Goal: Entertainment & Leisure: Consume media (video, audio)

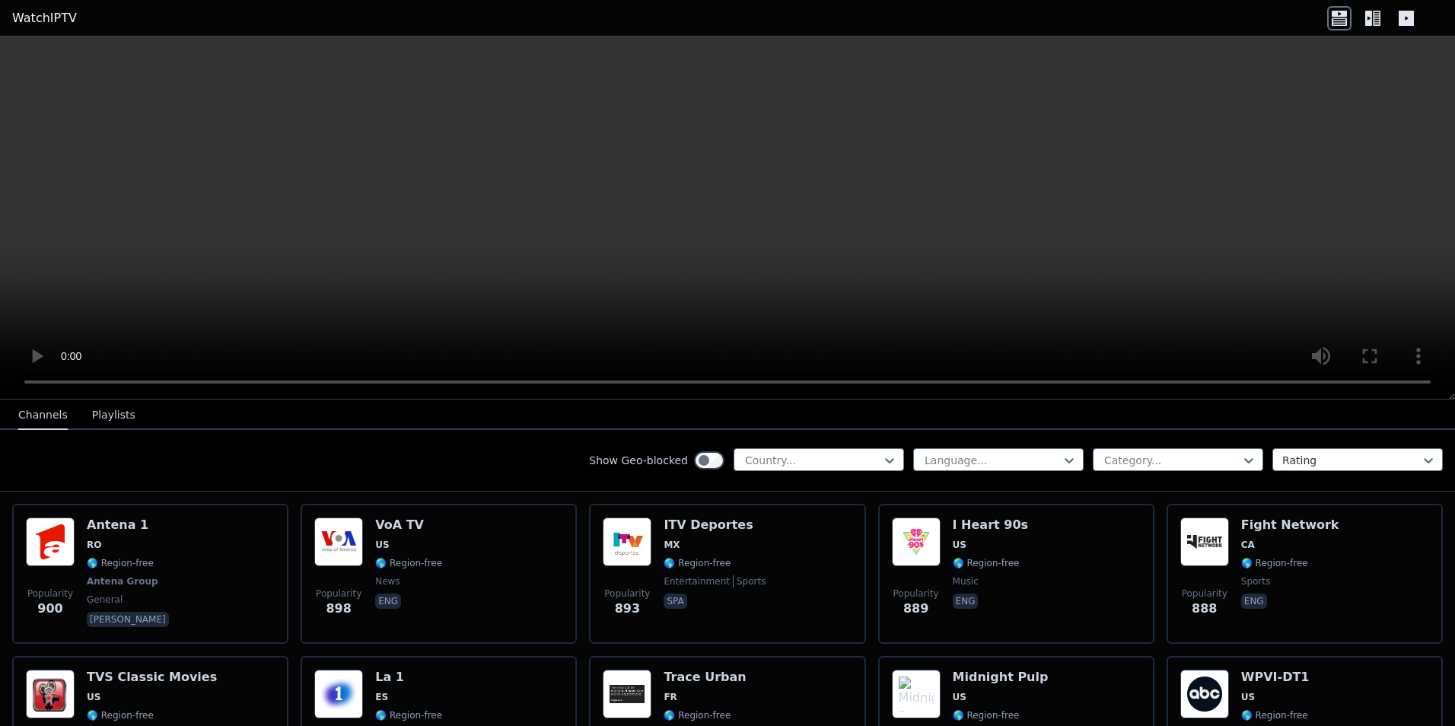
scroll to position [2293, 0]
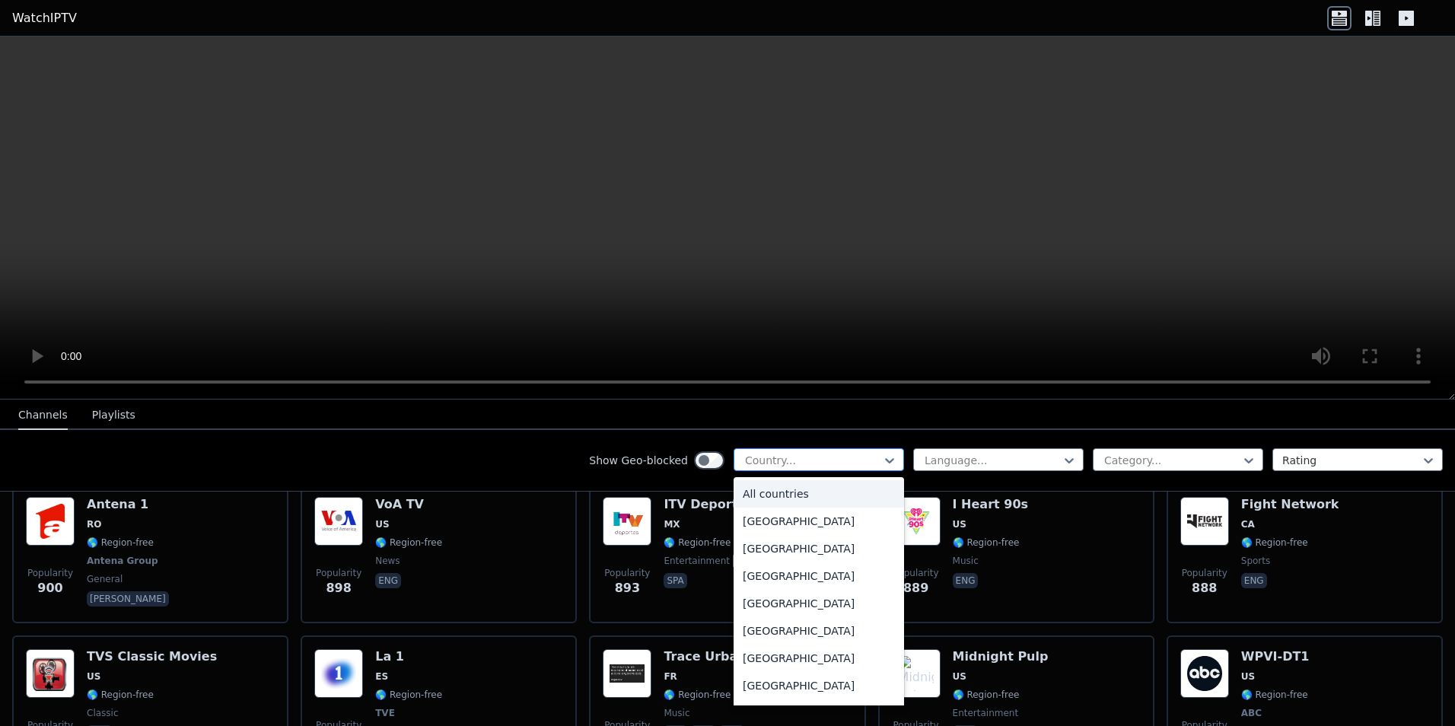
click at [853, 459] on div at bounding box center [812, 460] width 138 height 15
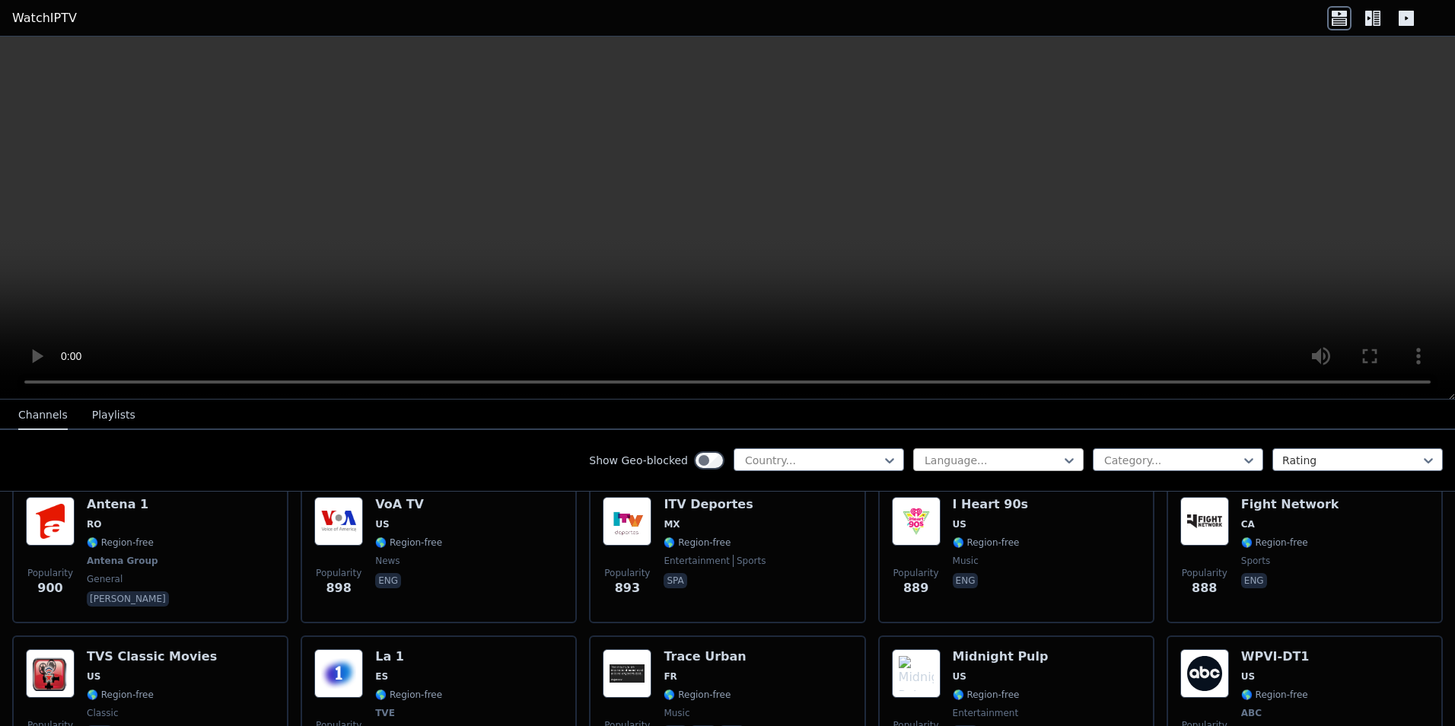
click at [981, 469] on div "Language..." at bounding box center [998, 459] width 170 height 23
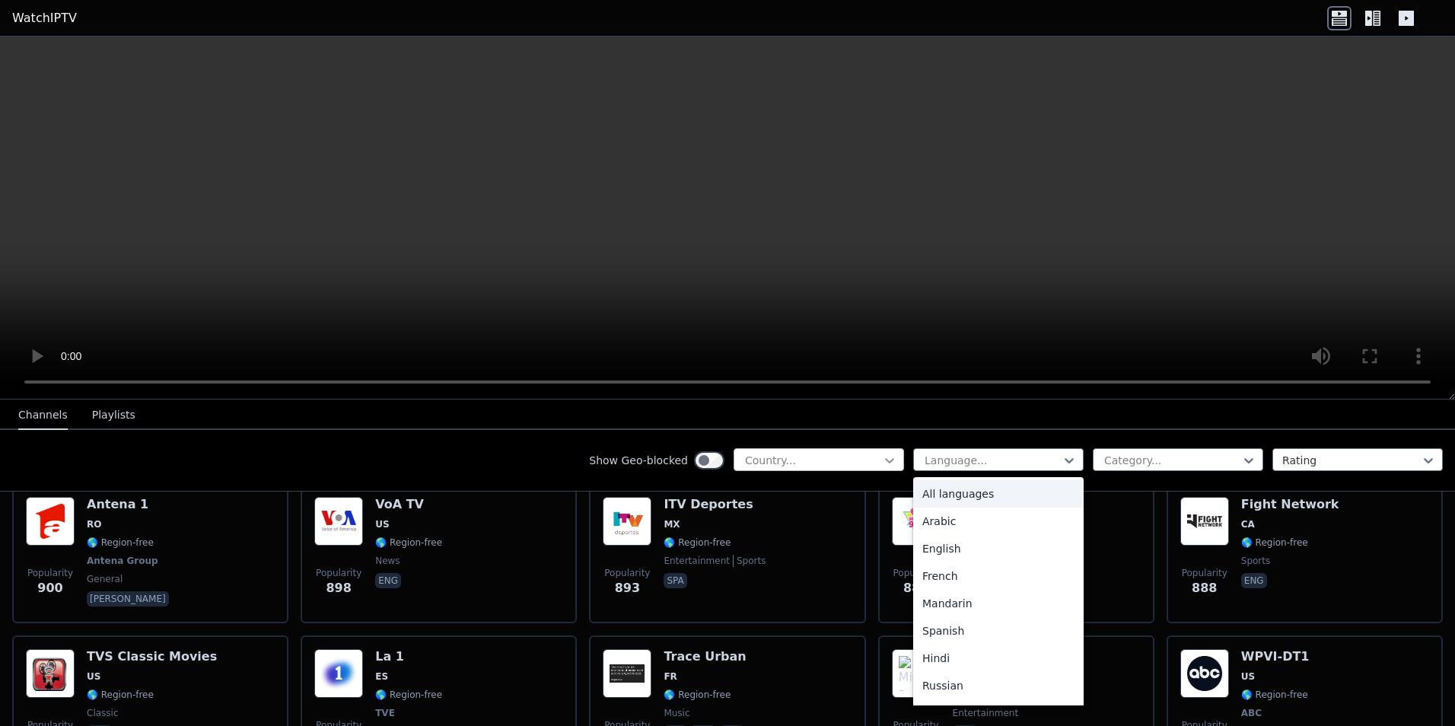
click at [882, 463] on icon at bounding box center [889, 460] width 15 height 15
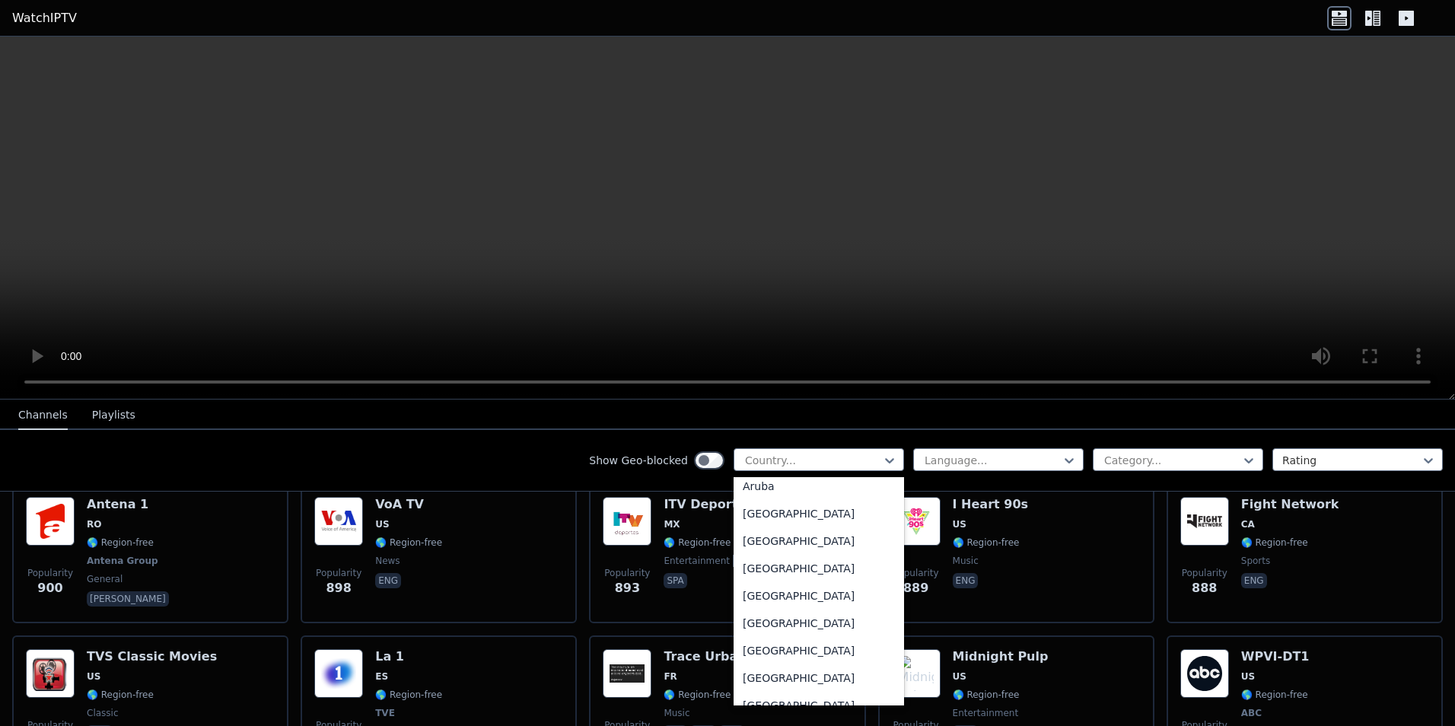
scroll to position [228, 0]
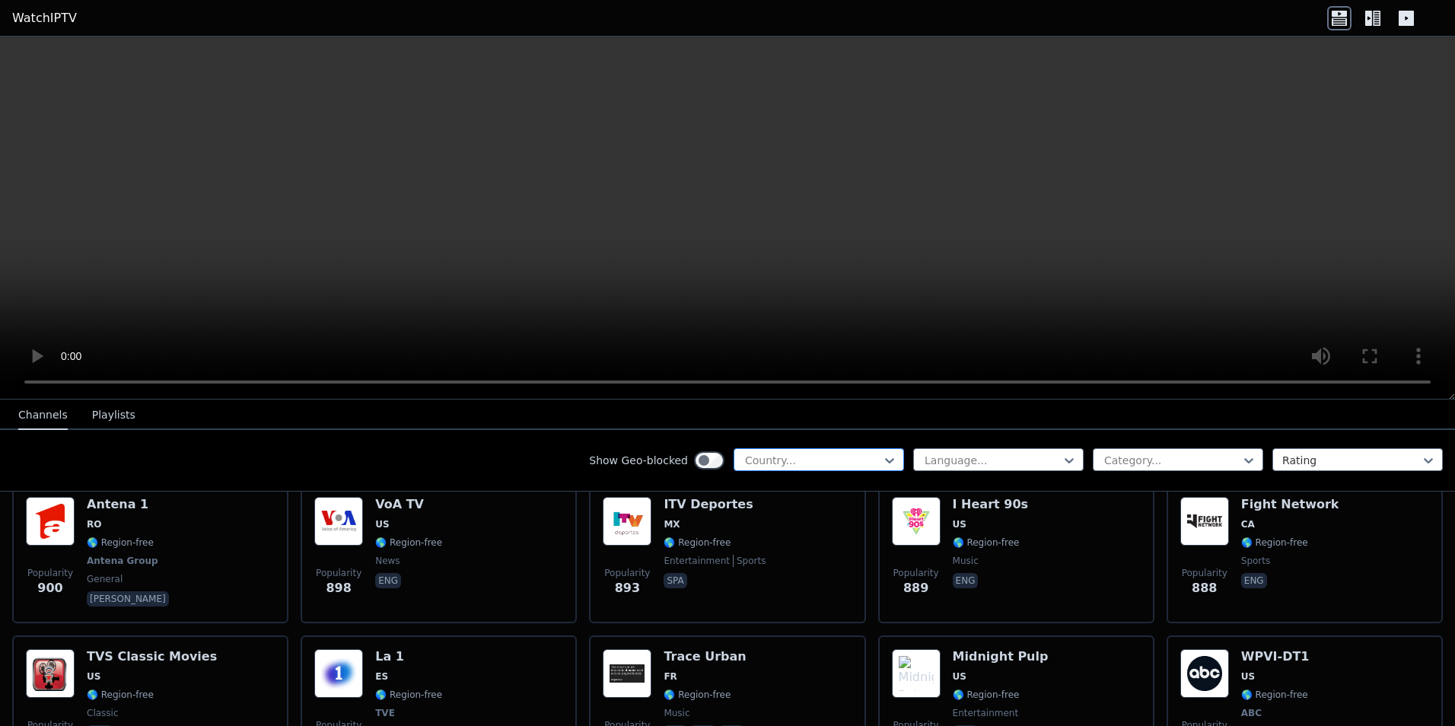
click at [794, 458] on div at bounding box center [812, 460] width 138 height 15
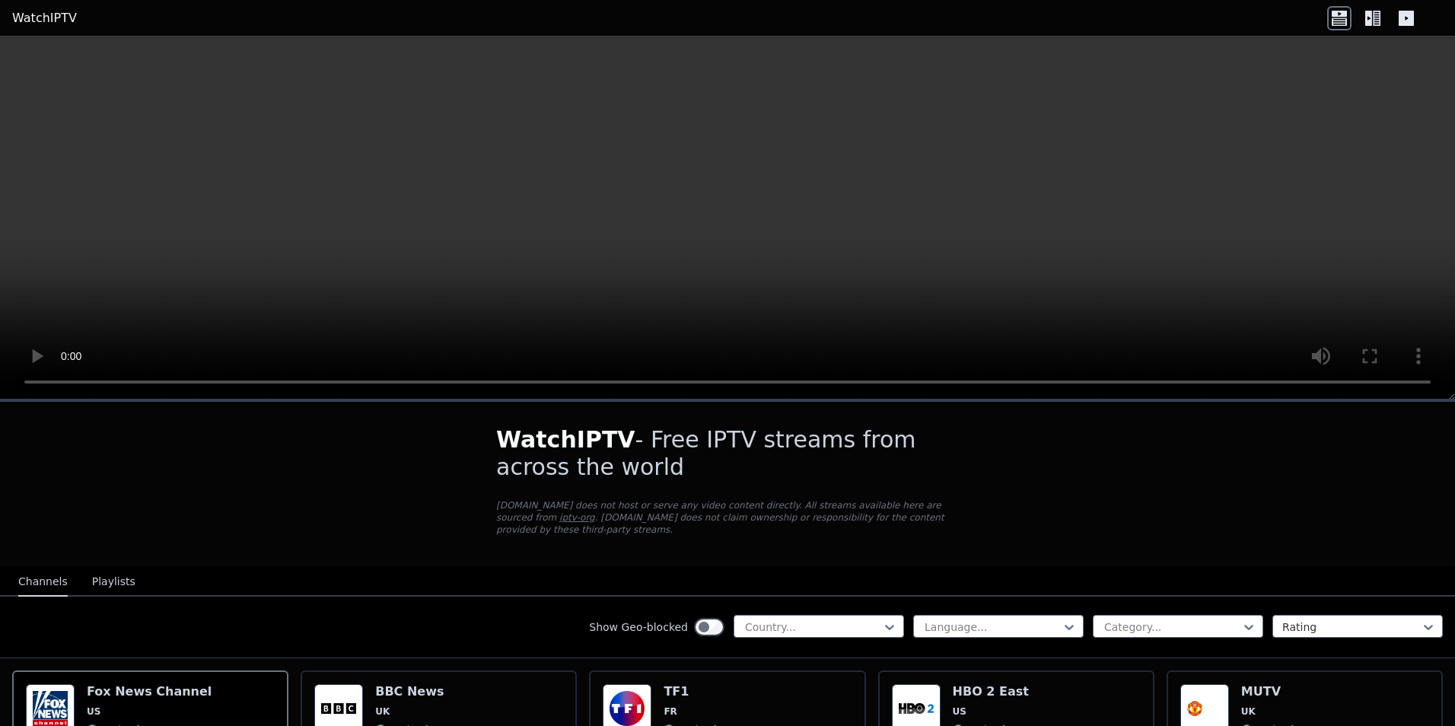
scroll to position [76, 0]
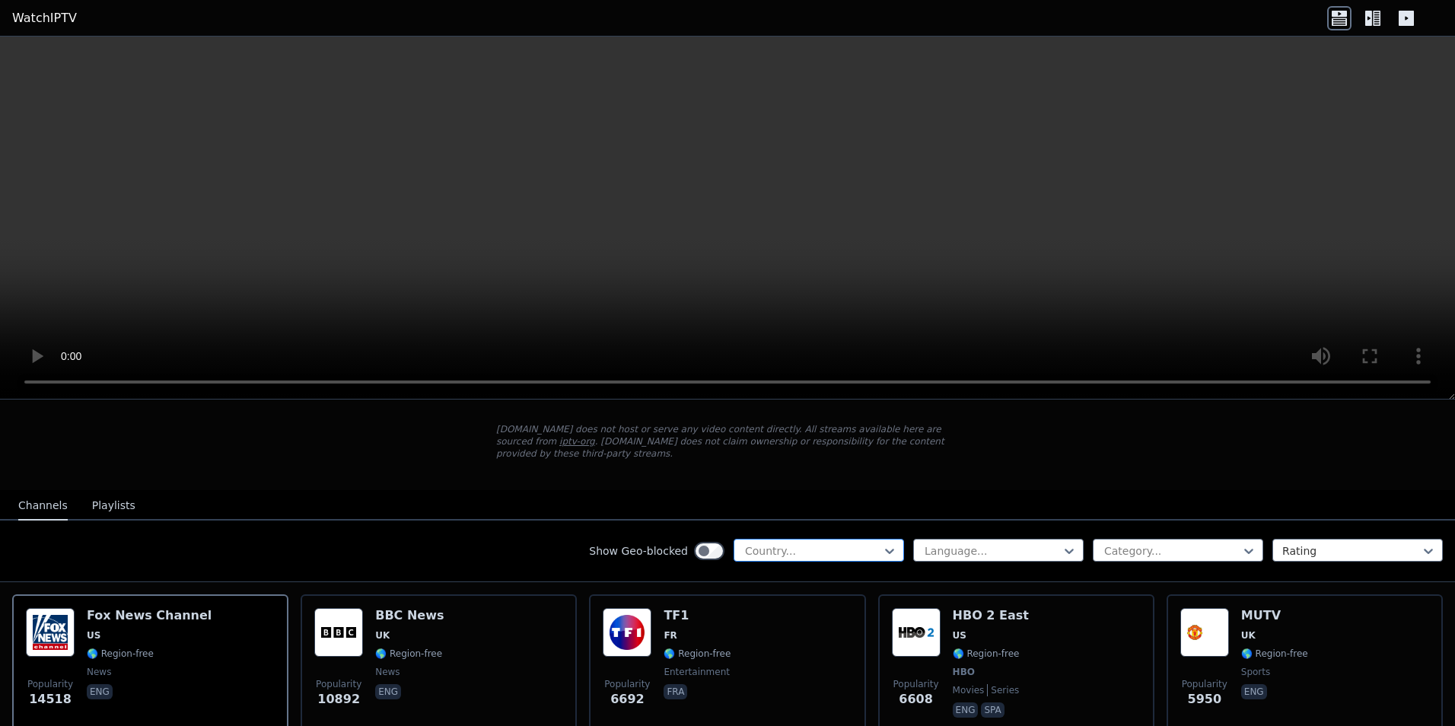
click at [800, 543] on div at bounding box center [812, 550] width 138 height 15
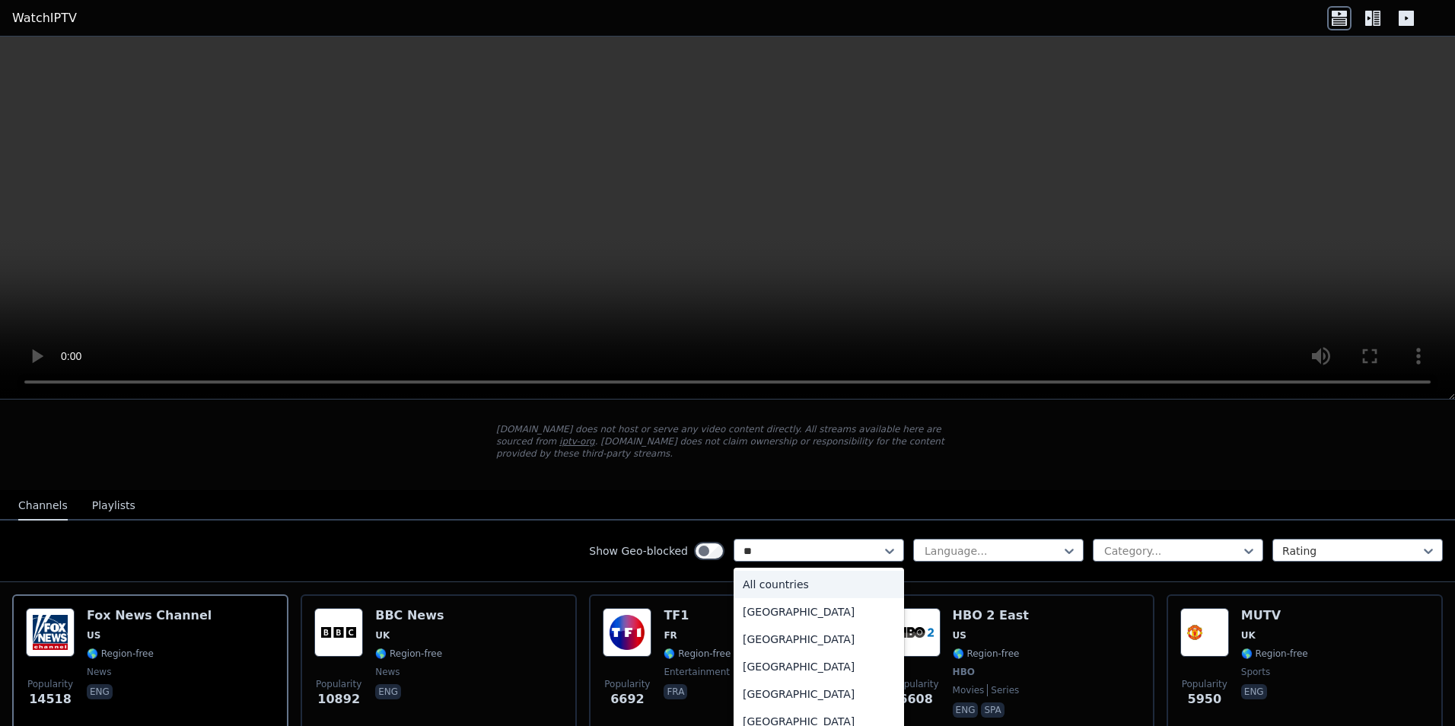
type input "***"
click at [823, 629] on div "[GEOGRAPHIC_DATA]" at bounding box center [818, 638] width 170 height 27
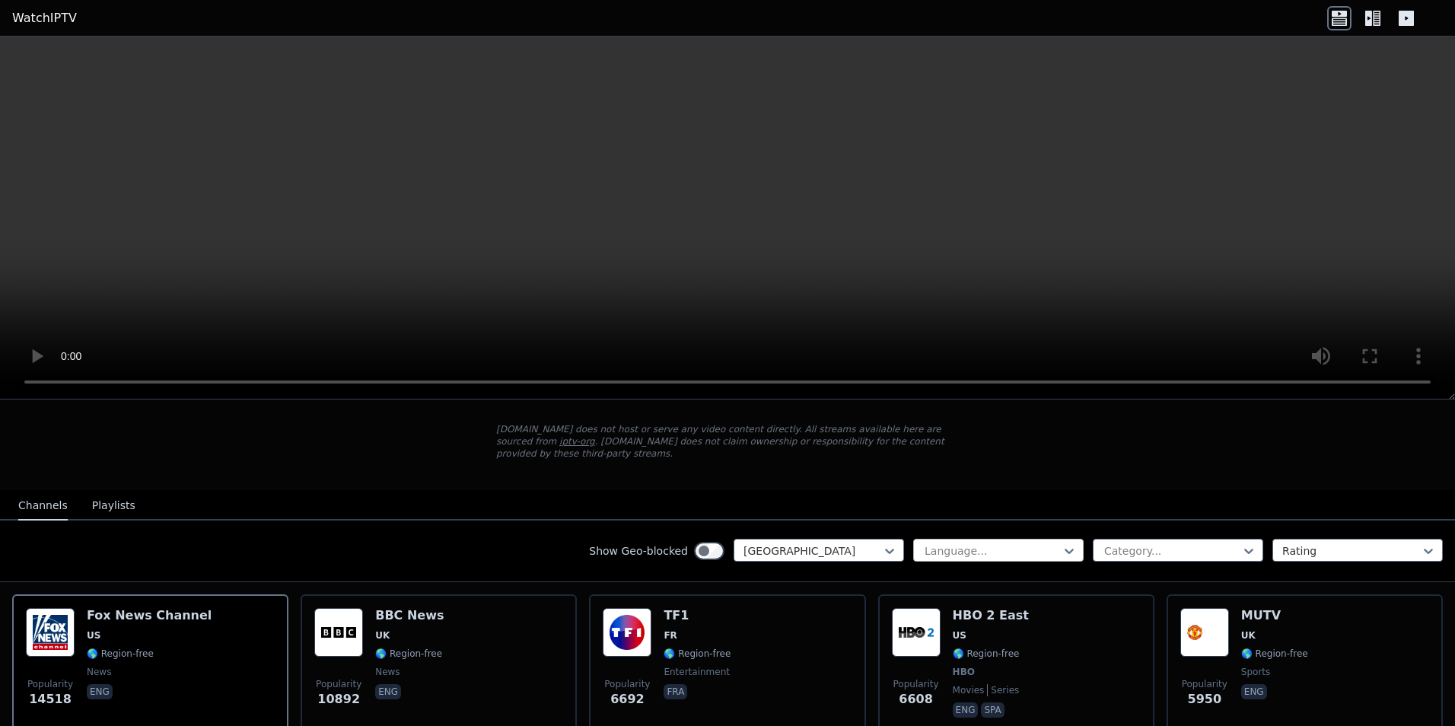
click at [949, 543] on div at bounding box center [992, 550] width 138 height 15
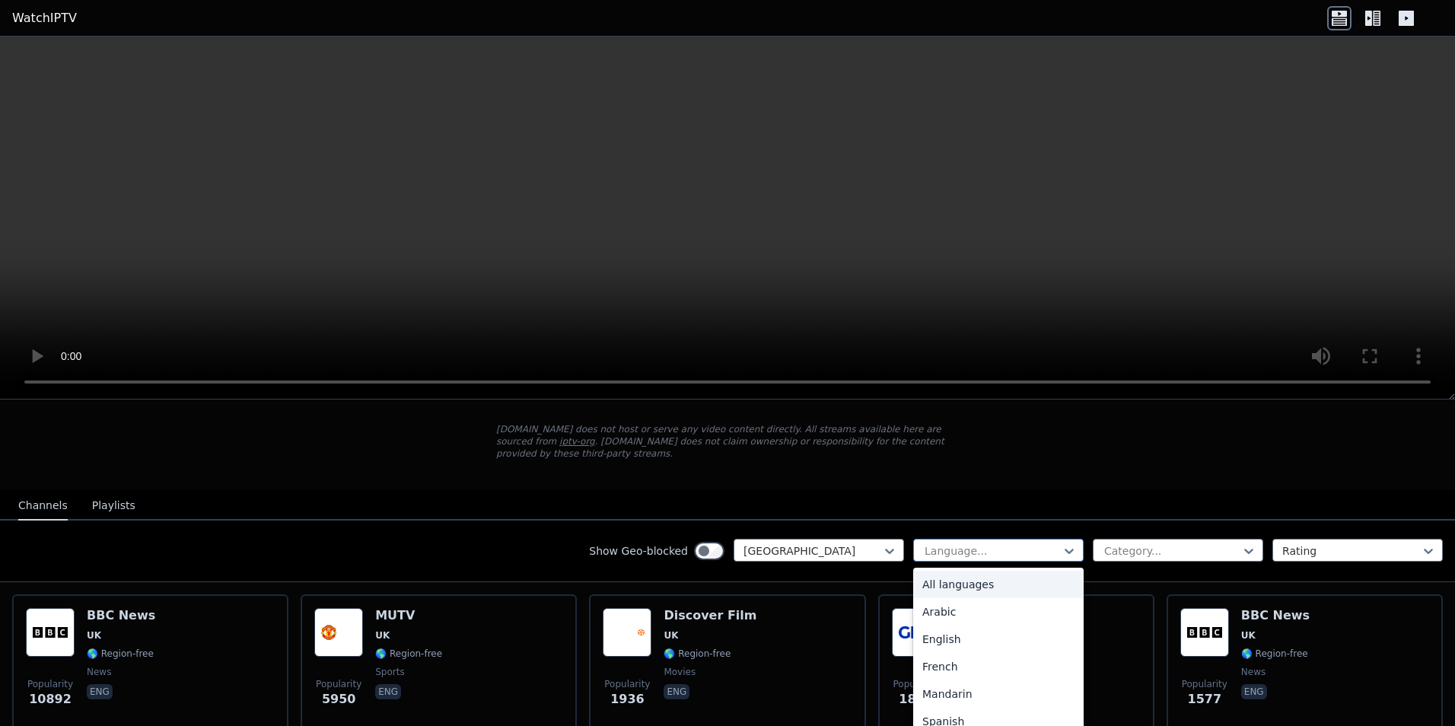
click at [993, 543] on div at bounding box center [992, 550] width 138 height 15
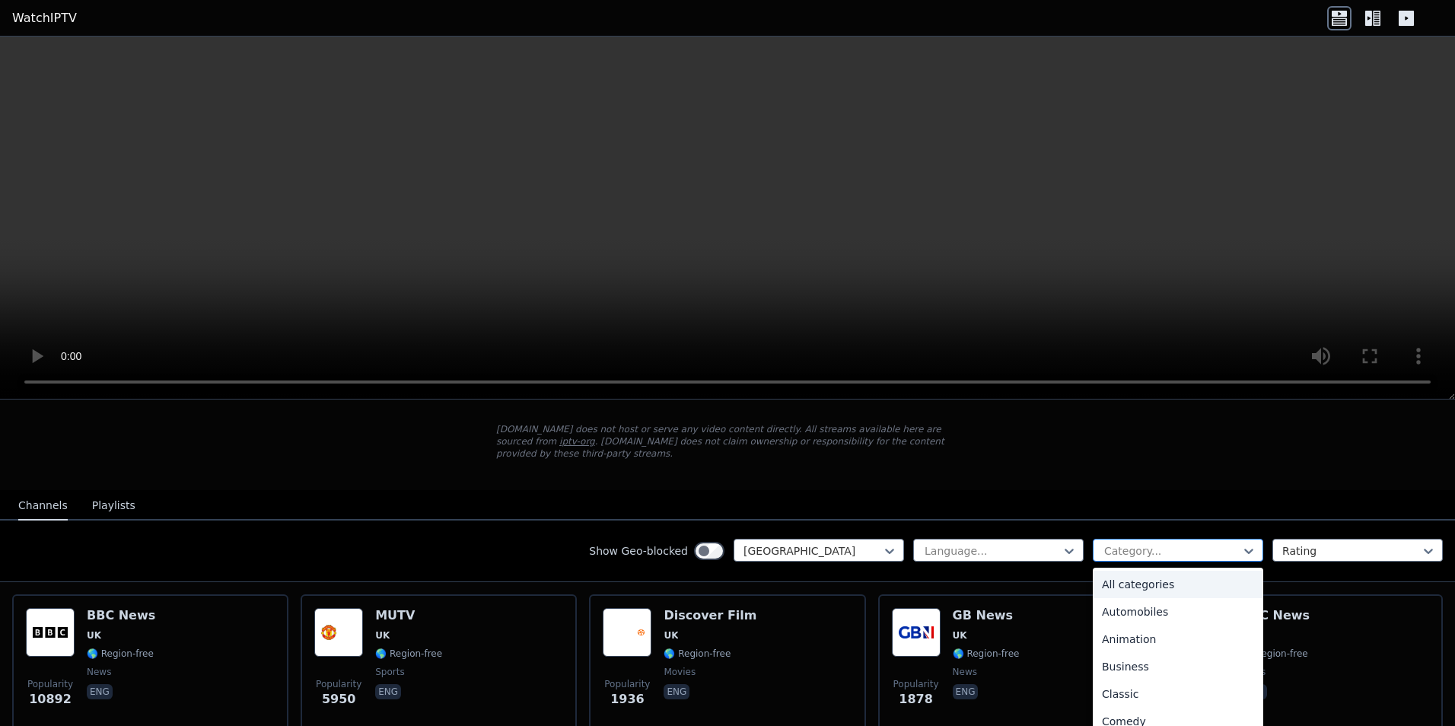
click at [1168, 543] on div at bounding box center [1171, 550] width 138 height 15
type input "***"
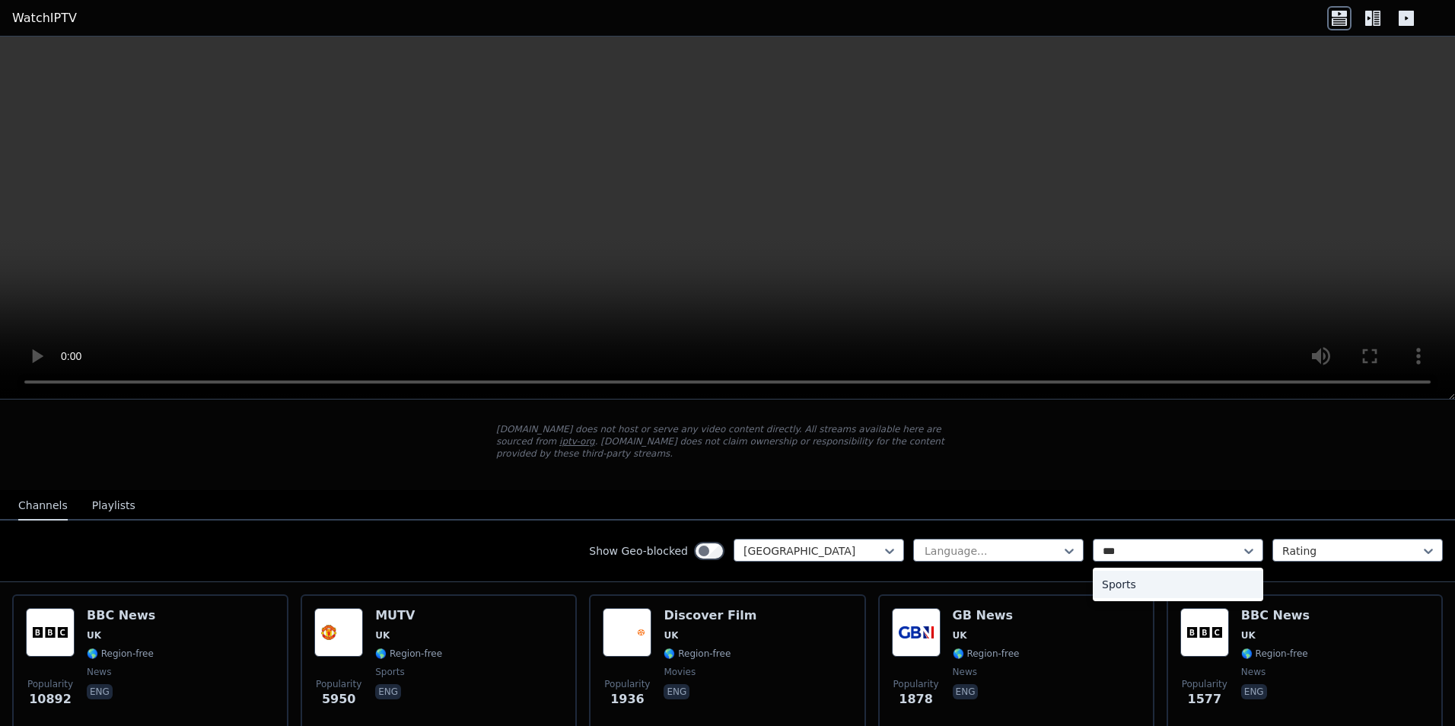
click at [1123, 574] on div "Sports" at bounding box center [1178, 584] width 170 height 27
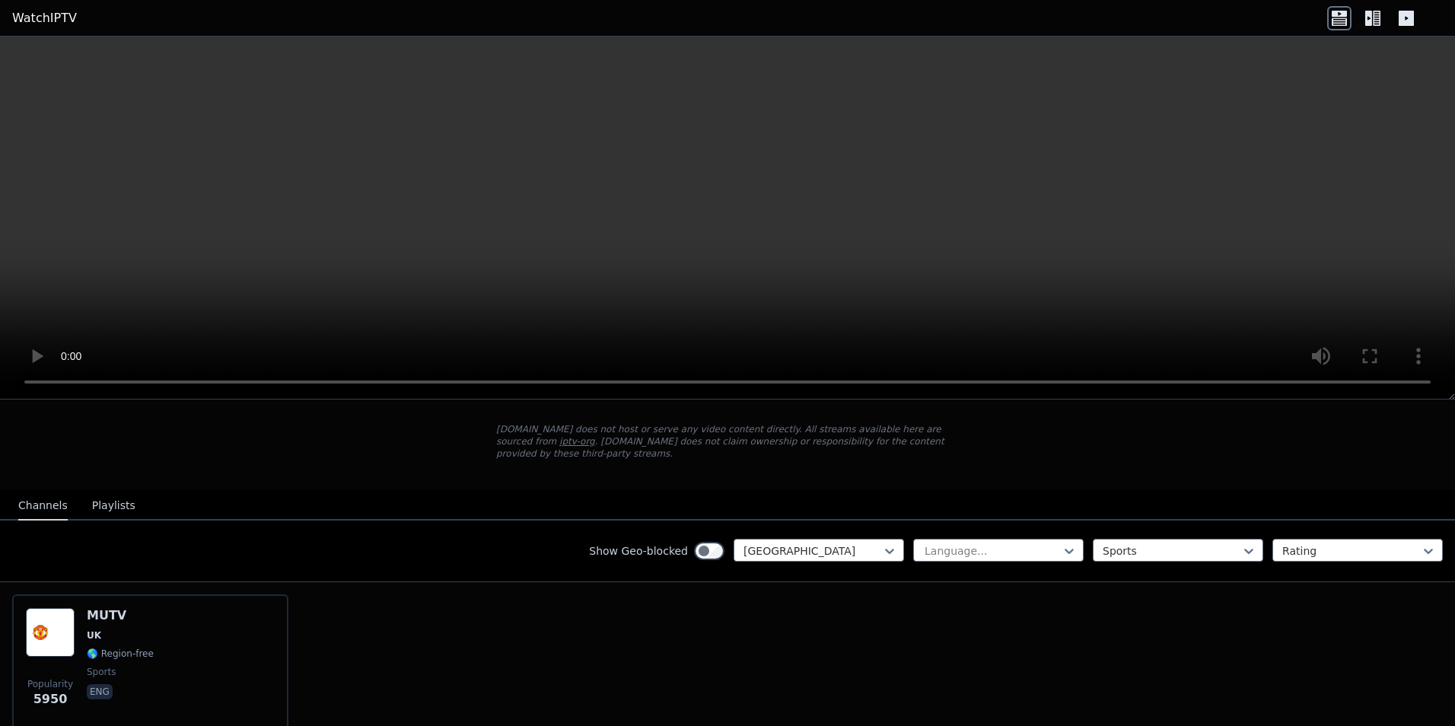
scroll to position [133, 0]
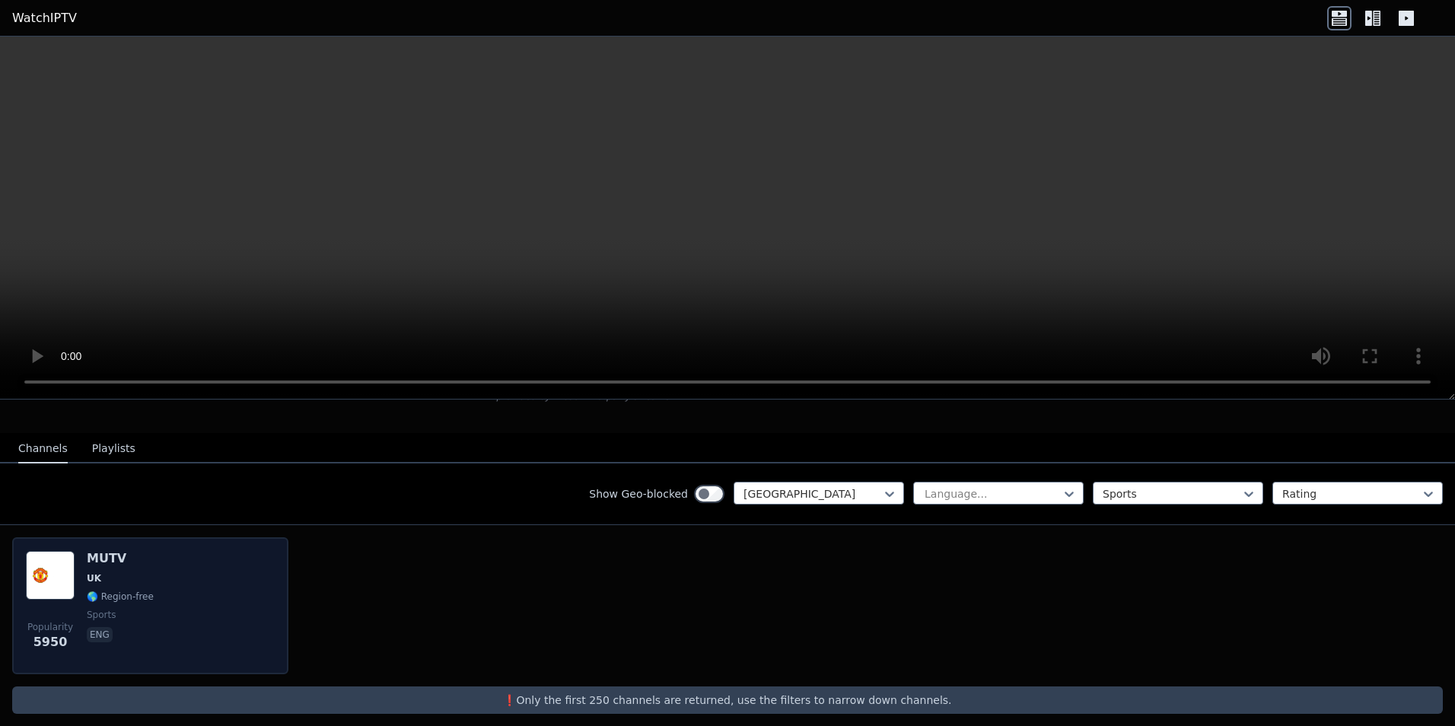
click at [189, 578] on div "Popularity 5950 MUTV [GEOGRAPHIC_DATA] 🌎 Region-free sports eng" at bounding box center [150, 606] width 249 height 110
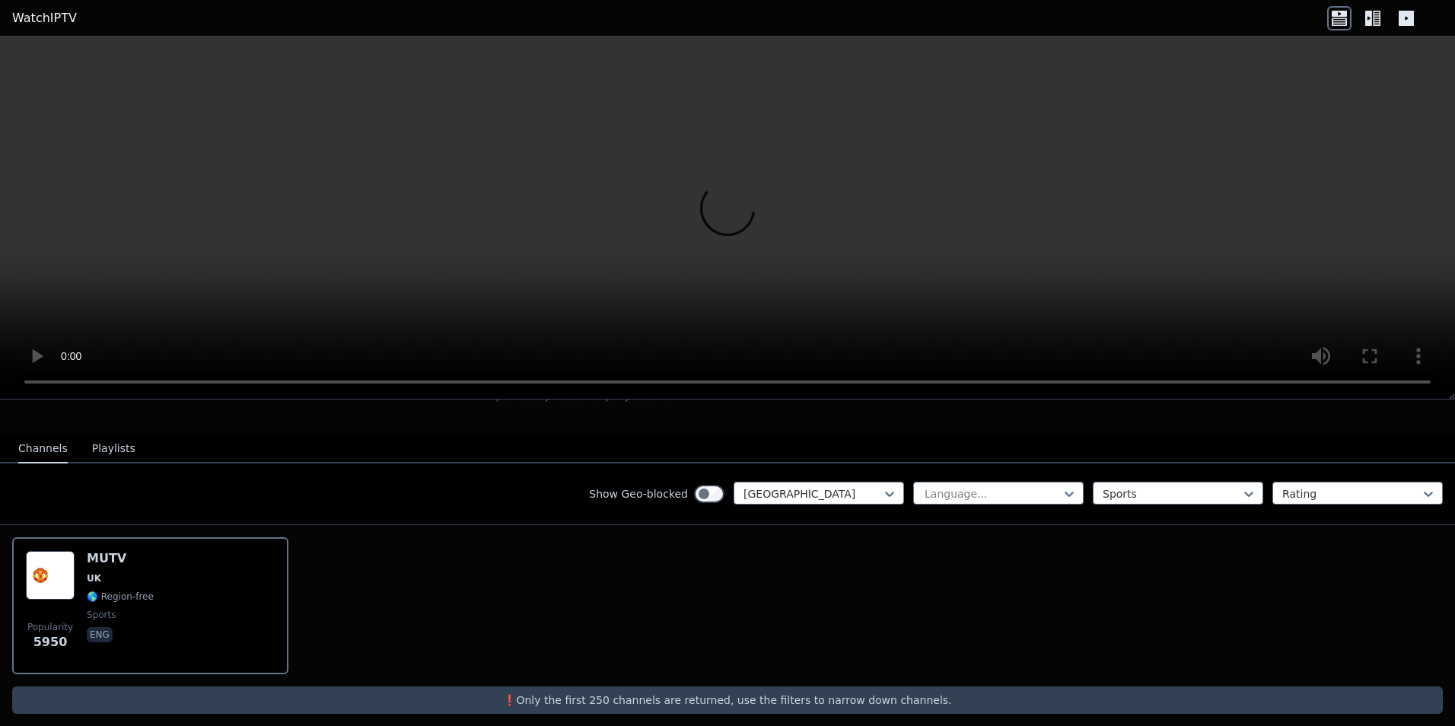
click at [104, 444] on button "Playlists" at bounding box center [113, 448] width 43 height 29
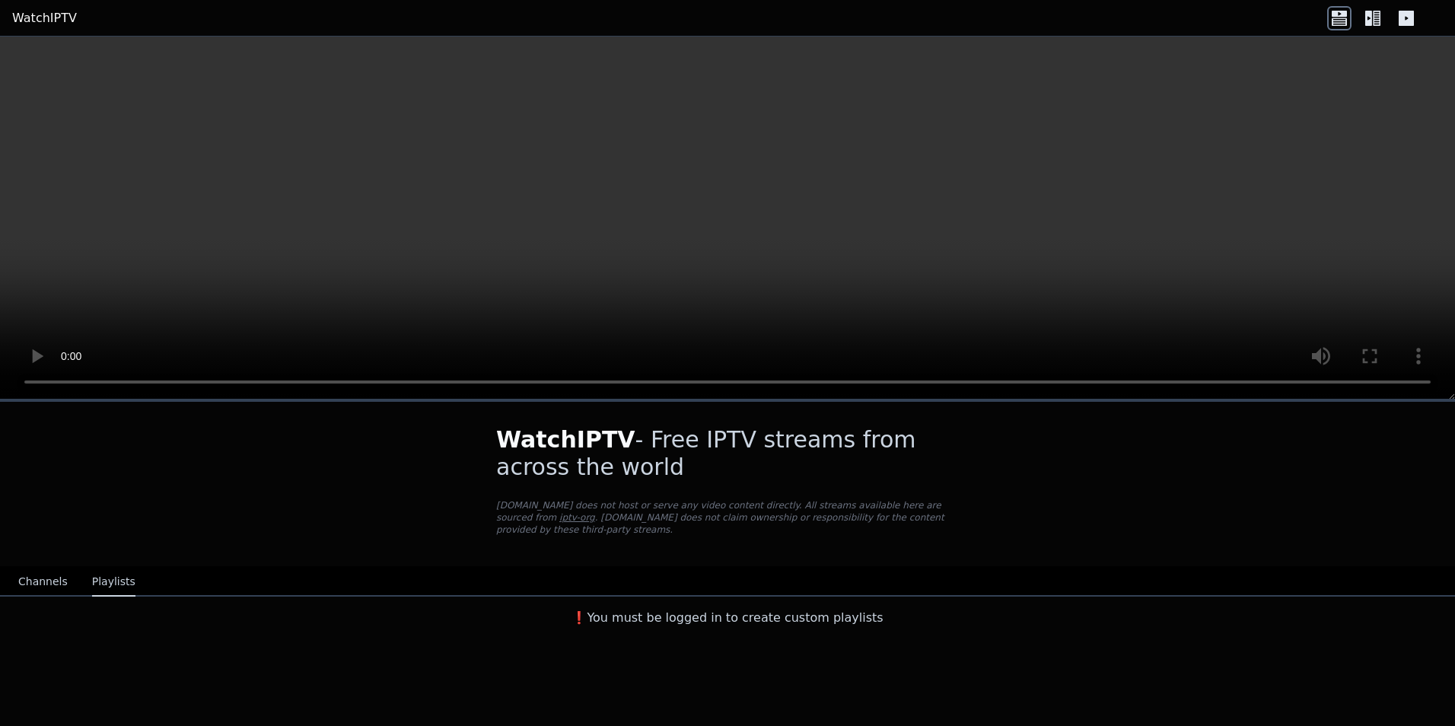
click at [52, 573] on button "Channels" at bounding box center [42, 582] width 49 height 29
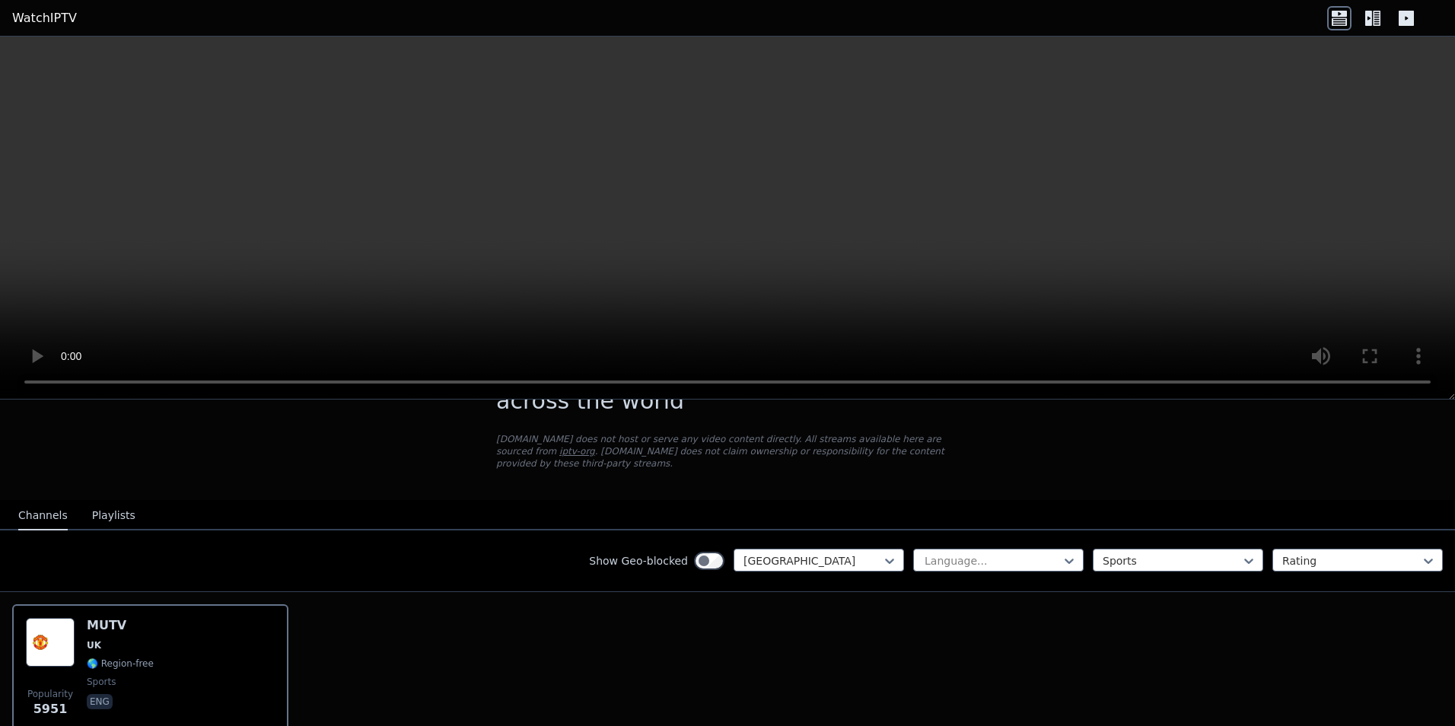
scroll to position [133, 0]
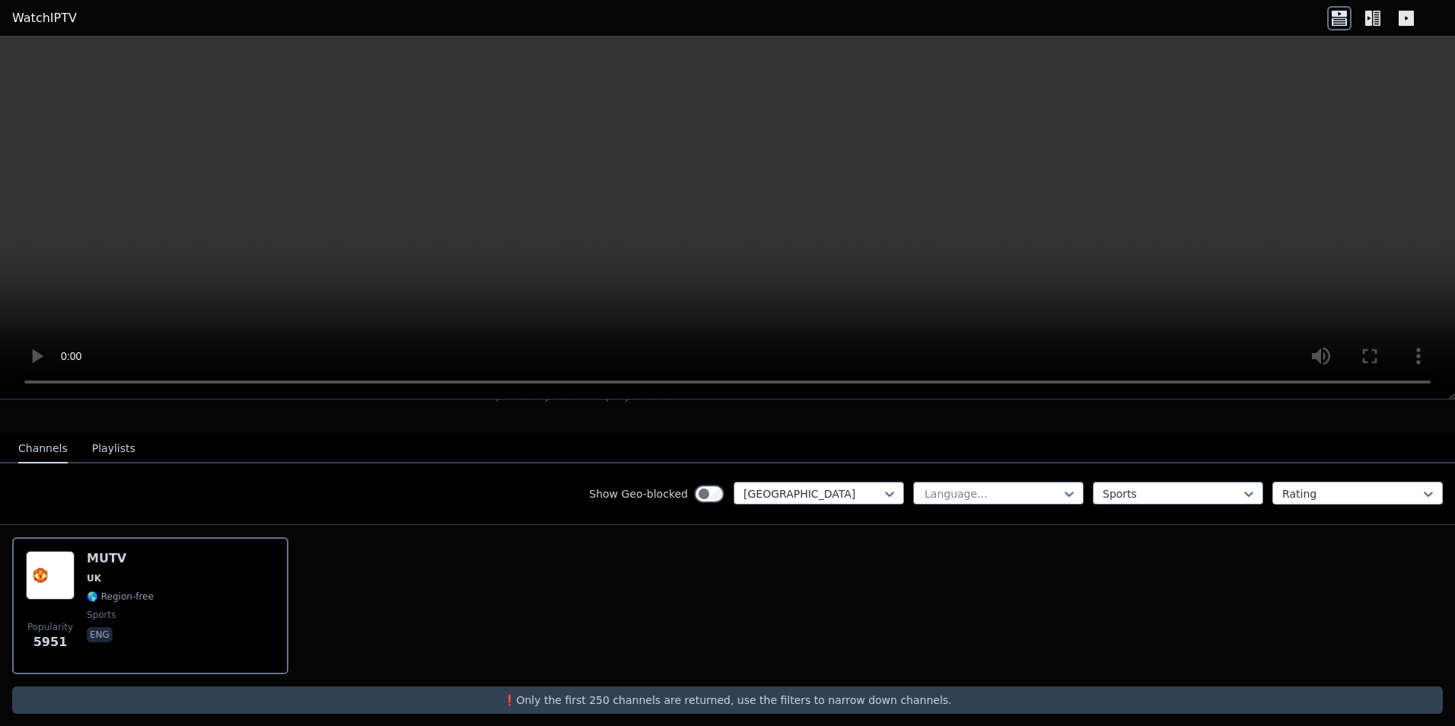
click at [1282, 488] on input "text" at bounding box center [1283, 493] width 3 height 15
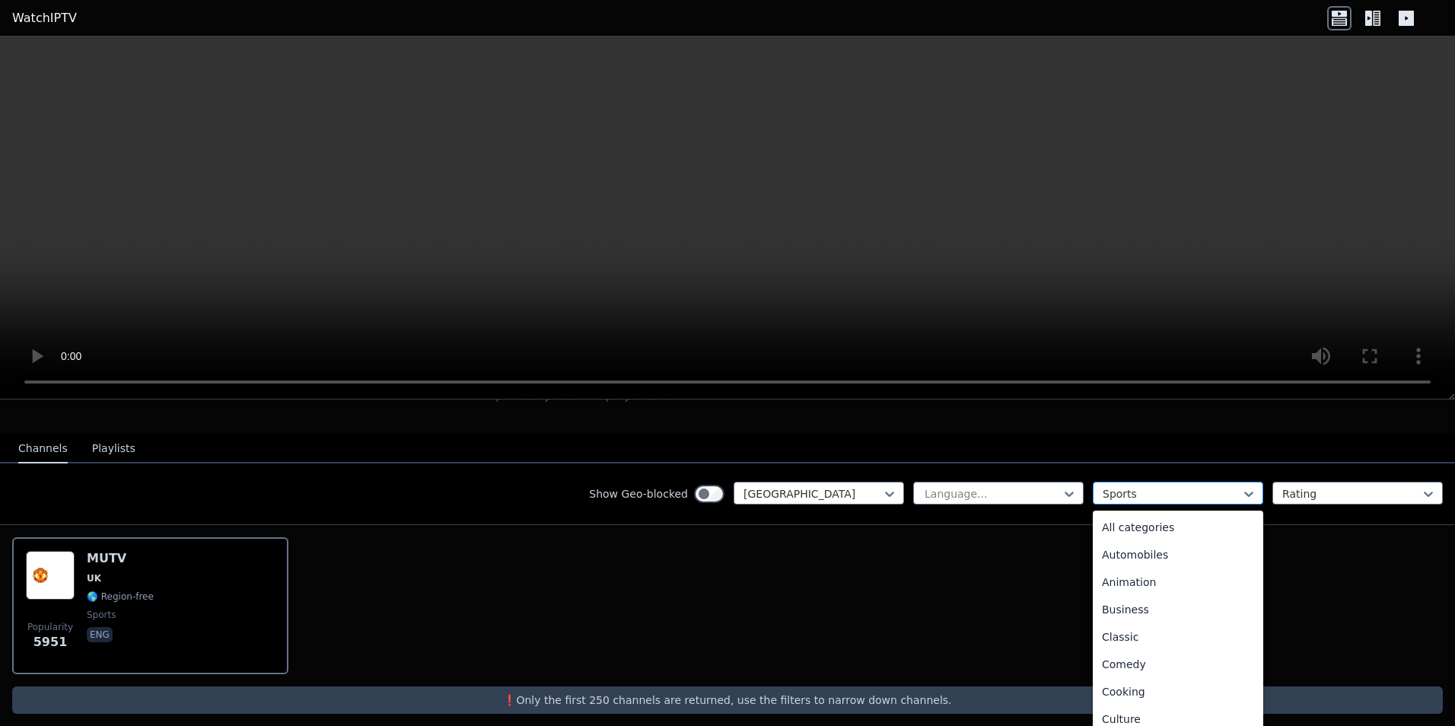
click at [1157, 486] on div at bounding box center [1171, 493] width 138 height 15
click at [975, 536] on div "Popularity 5951 MUTV [GEOGRAPHIC_DATA] 🌎 Region-free sports eng" at bounding box center [727, 605] width 1455 height 161
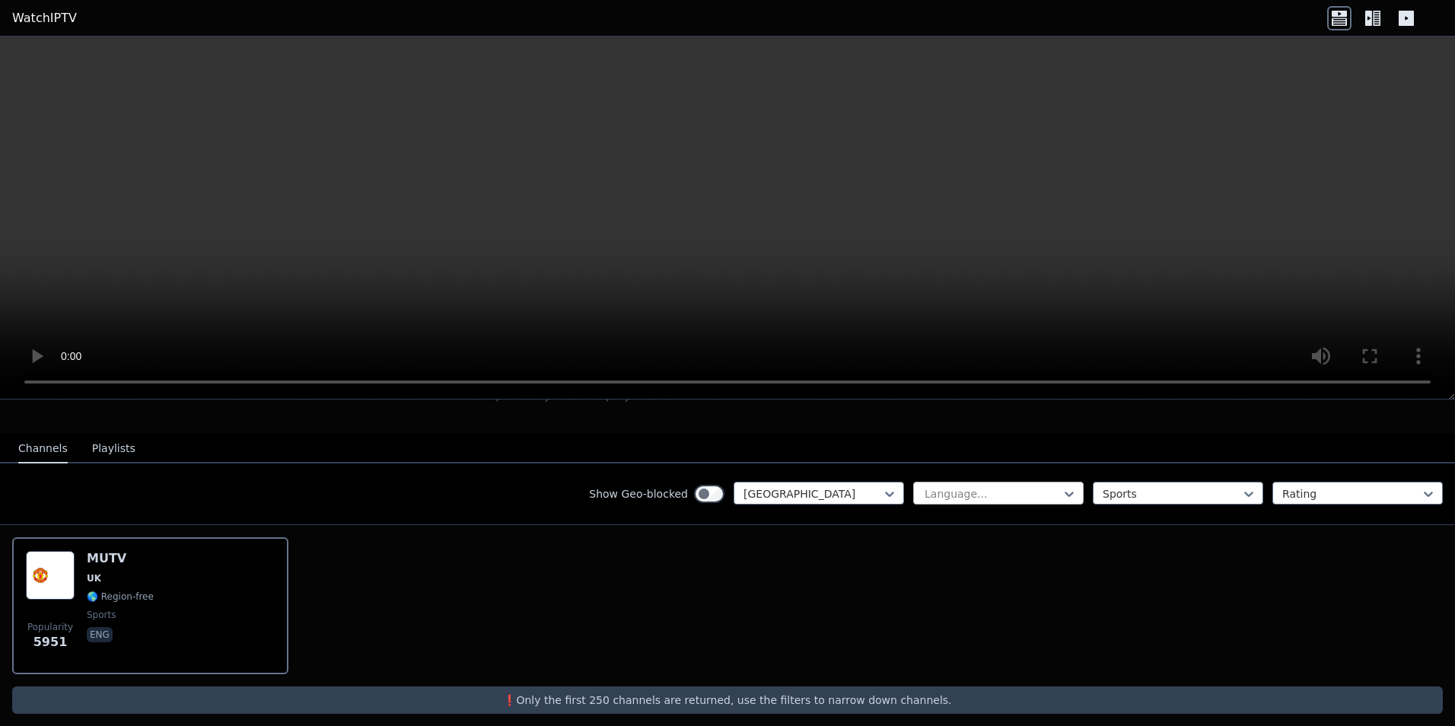
click at [958, 486] on div at bounding box center [992, 493] width 138 height 15
click at [760, 486] on div at bounding box center [812, 493] width 138 height 15
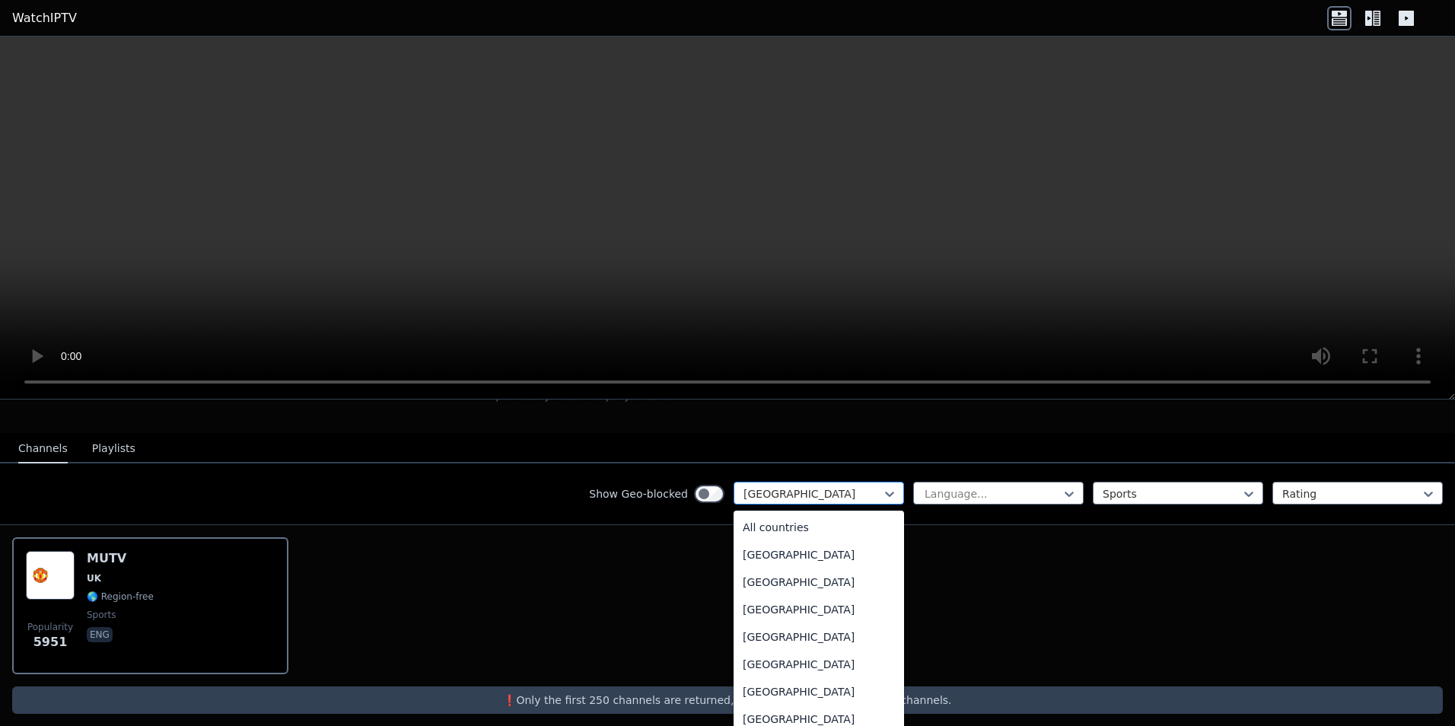
scroll to position [5167, 0]
click at [968, 486] on div at bounding box center [992, 493] width 138 height 15
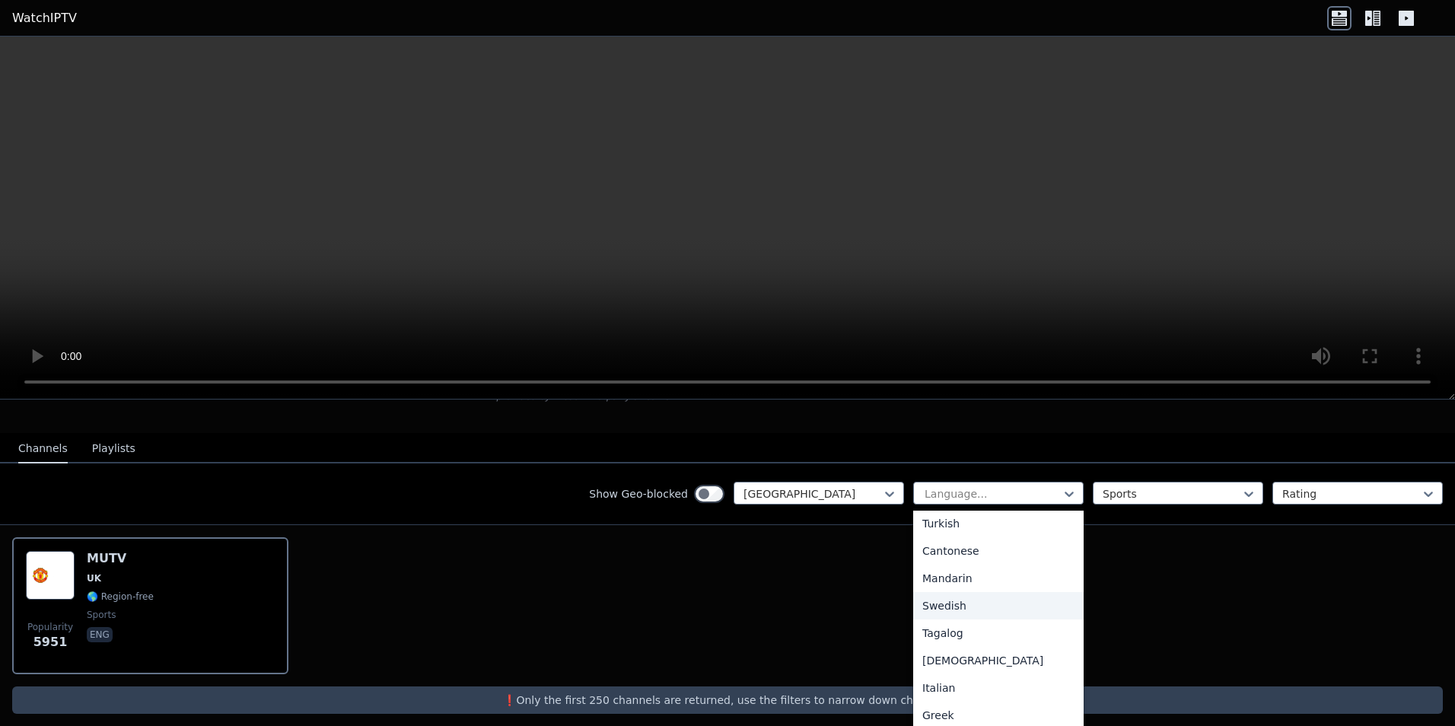
scroll to position [7, 0]
click at [716, 593] on div "Popularity 5951 MUTV [GEOGRAPHIC_DATA] 🌎 Region-free sports eng" at bounding box center [727, 605] width 1455 height 161
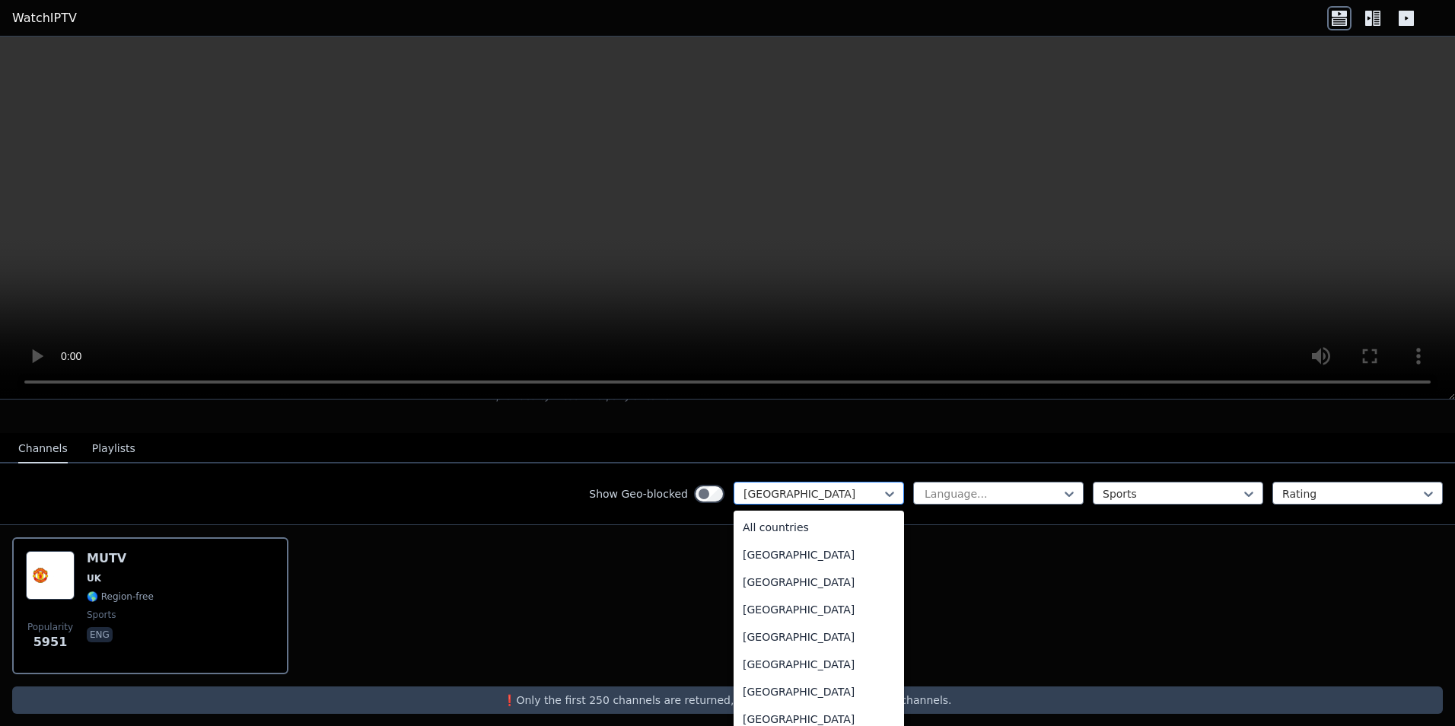
click at [835, 486] on div at bounding box center [812, 493] width 138 height 15
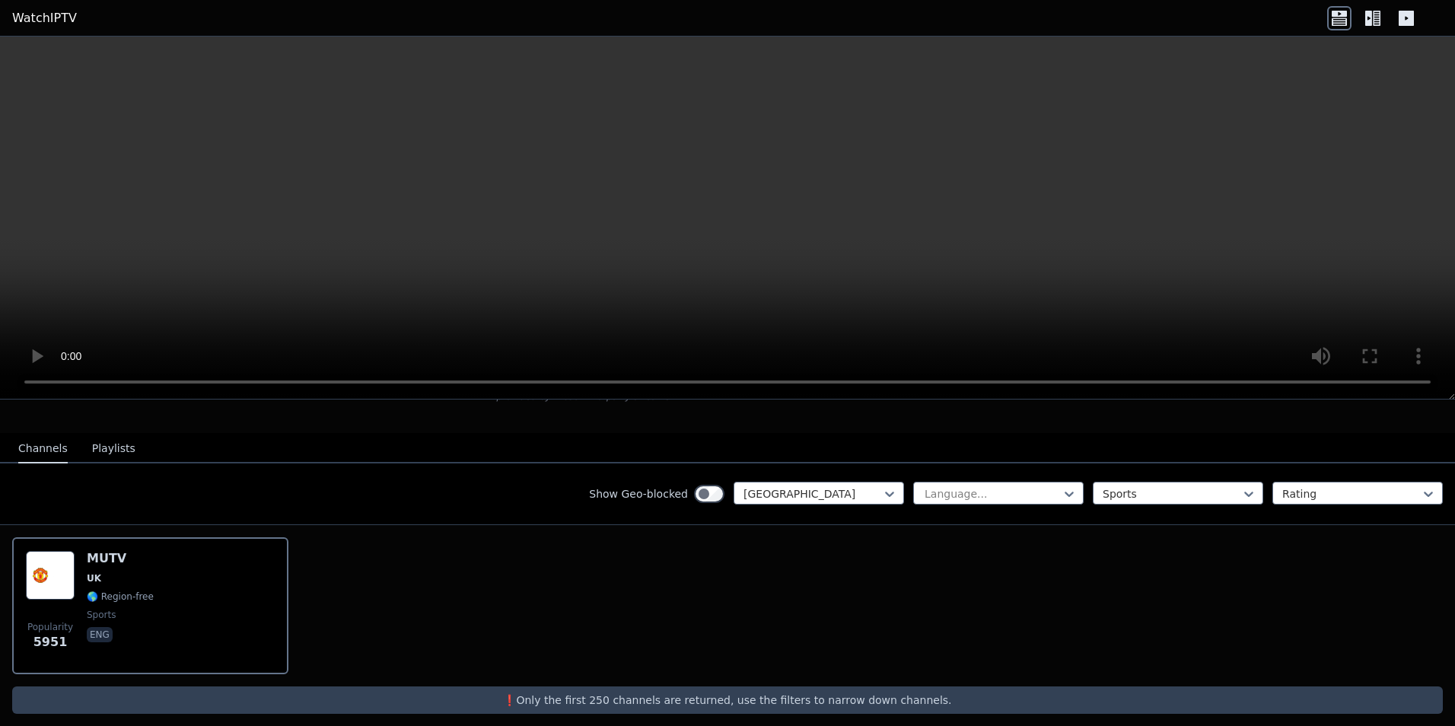
click at [1086, 538] on div "Popularity 5951 MUTV [GEOGRAPHIC_DATA] 🌎 Region-free sports eng" at bounding box center [727, 605] width 1455 height 161
click at [1213, 486] on div at bounding box center [1171, 493] width 138 height 15
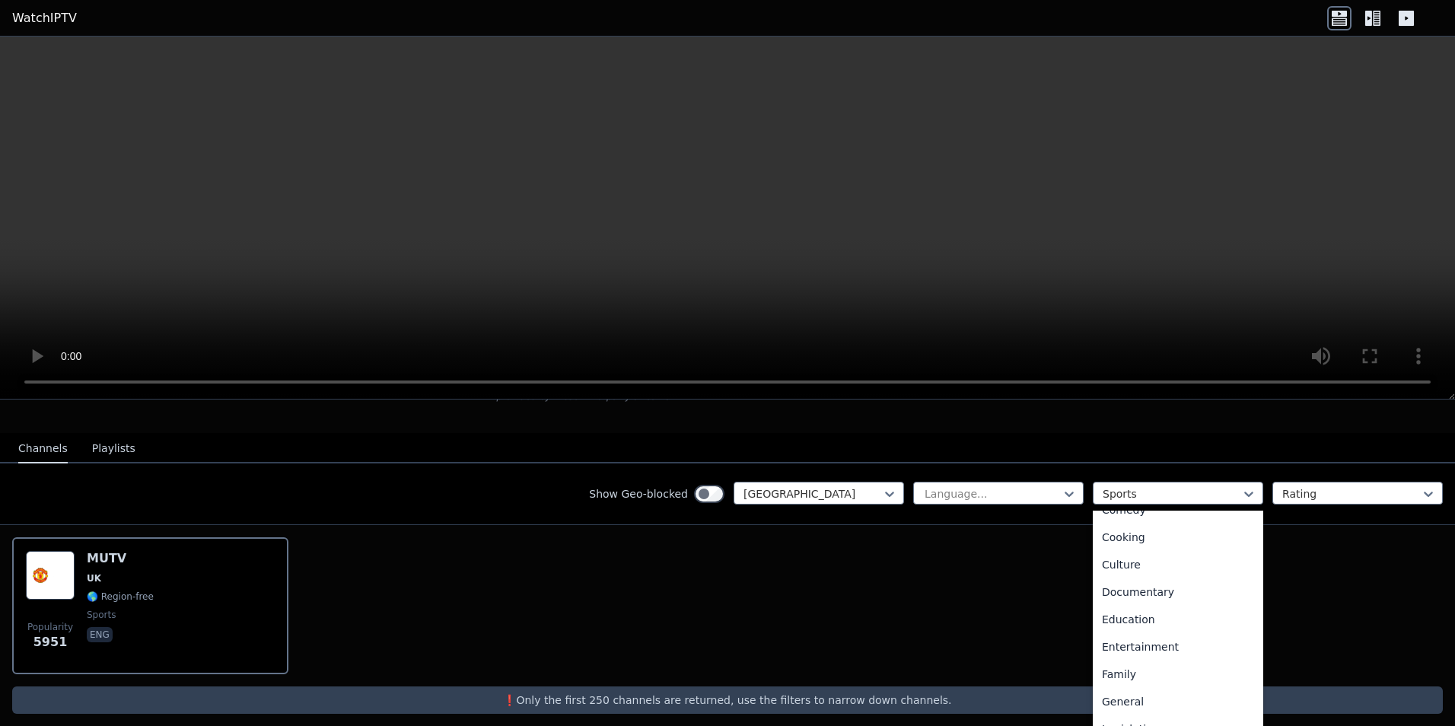
scroll to position [0, 0]
click at [1138, 520] on div "All categories" at bounding box center [1178, 527] width 170 height 27
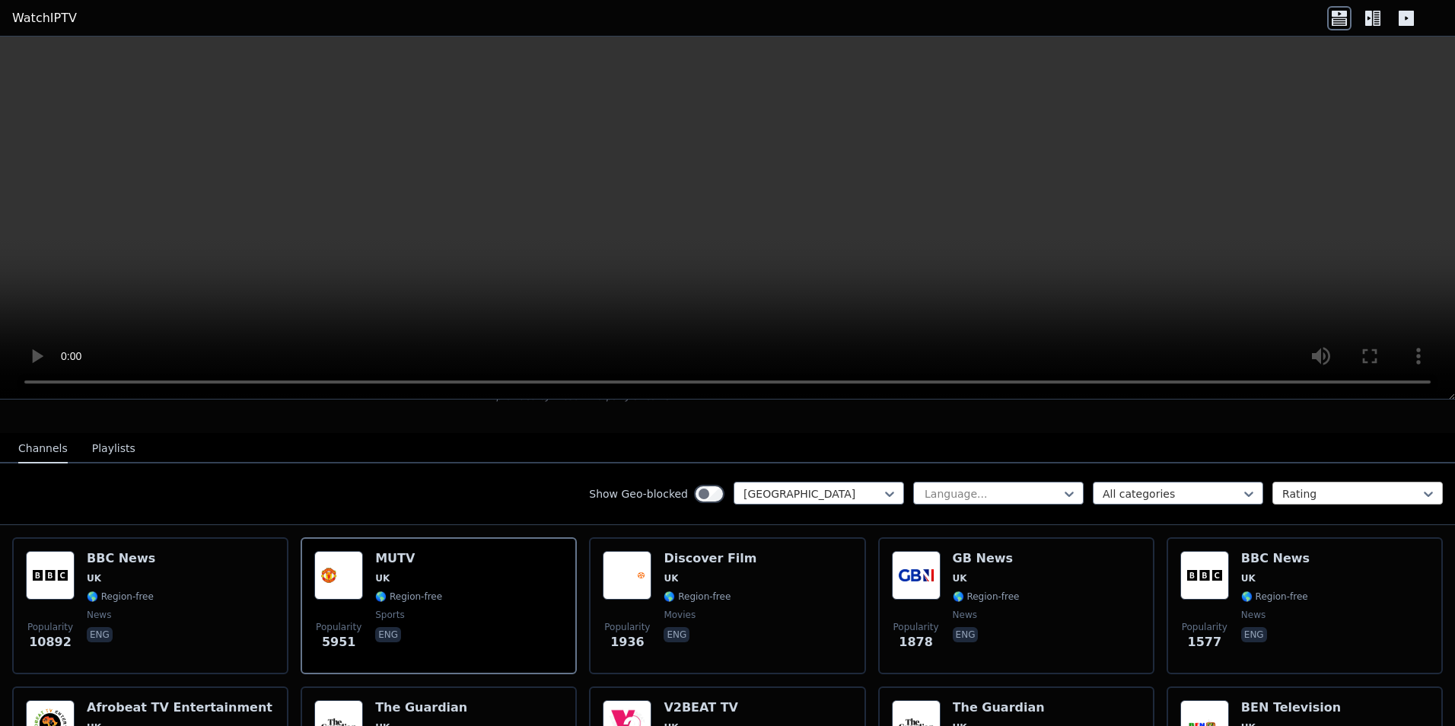
click at [1333, 486] on div at bounding box center [1351, 493] width 138 height 15
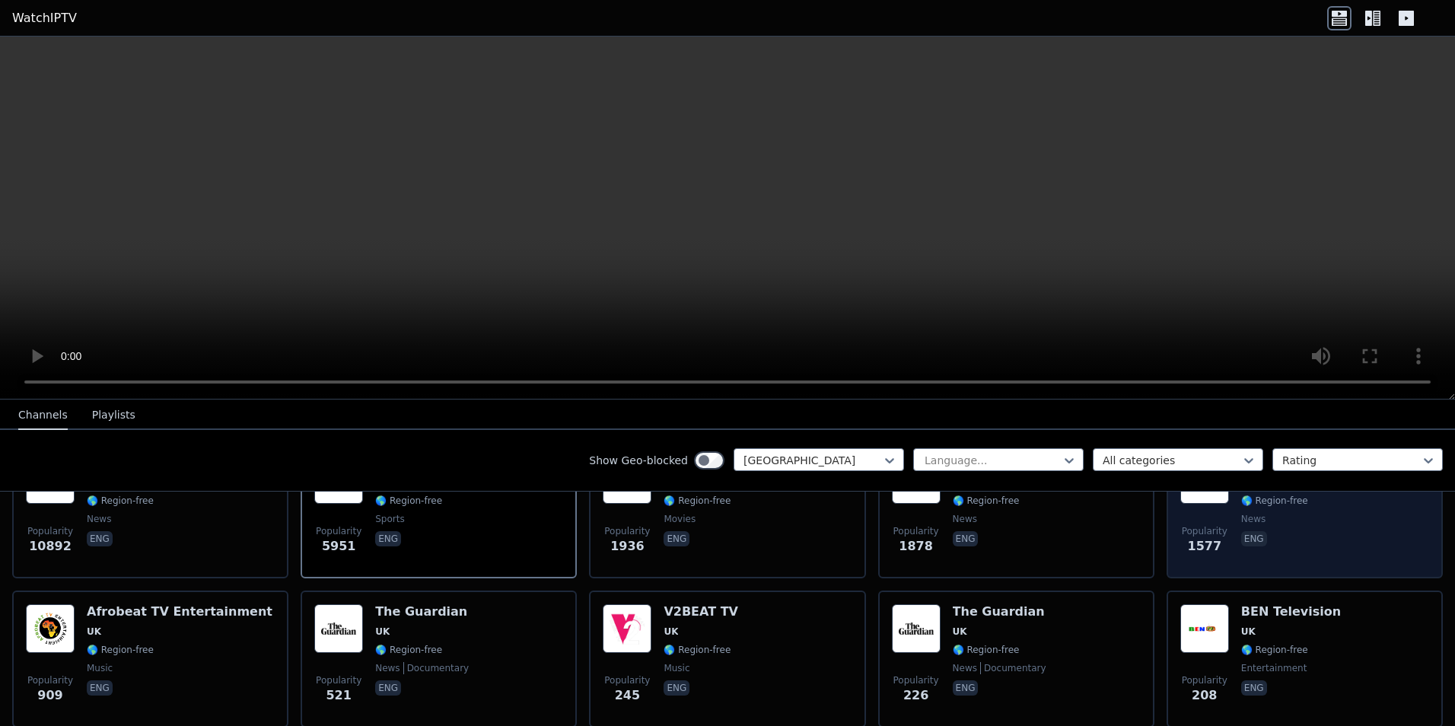
scroll to position [304, 0]
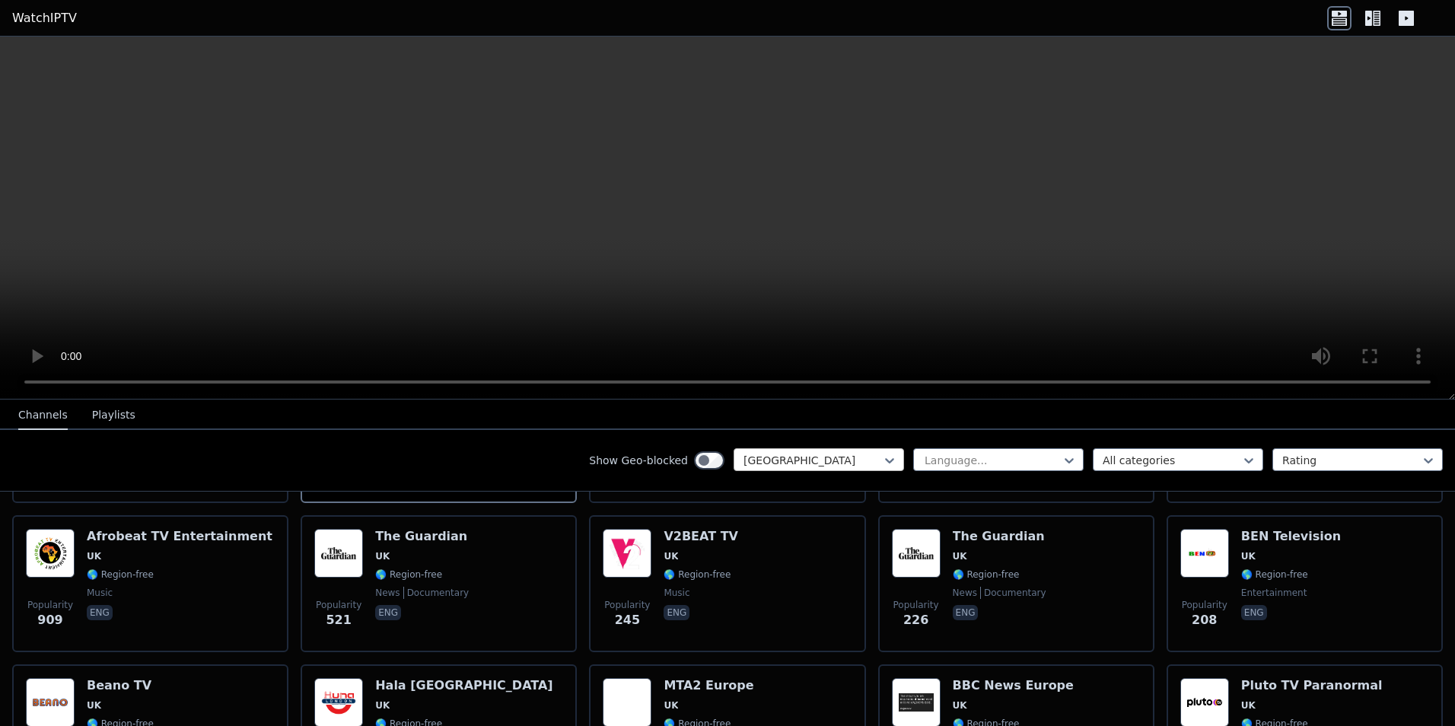
click at [869, 459] on div at bounding box center [812, 460] width 138 height 15
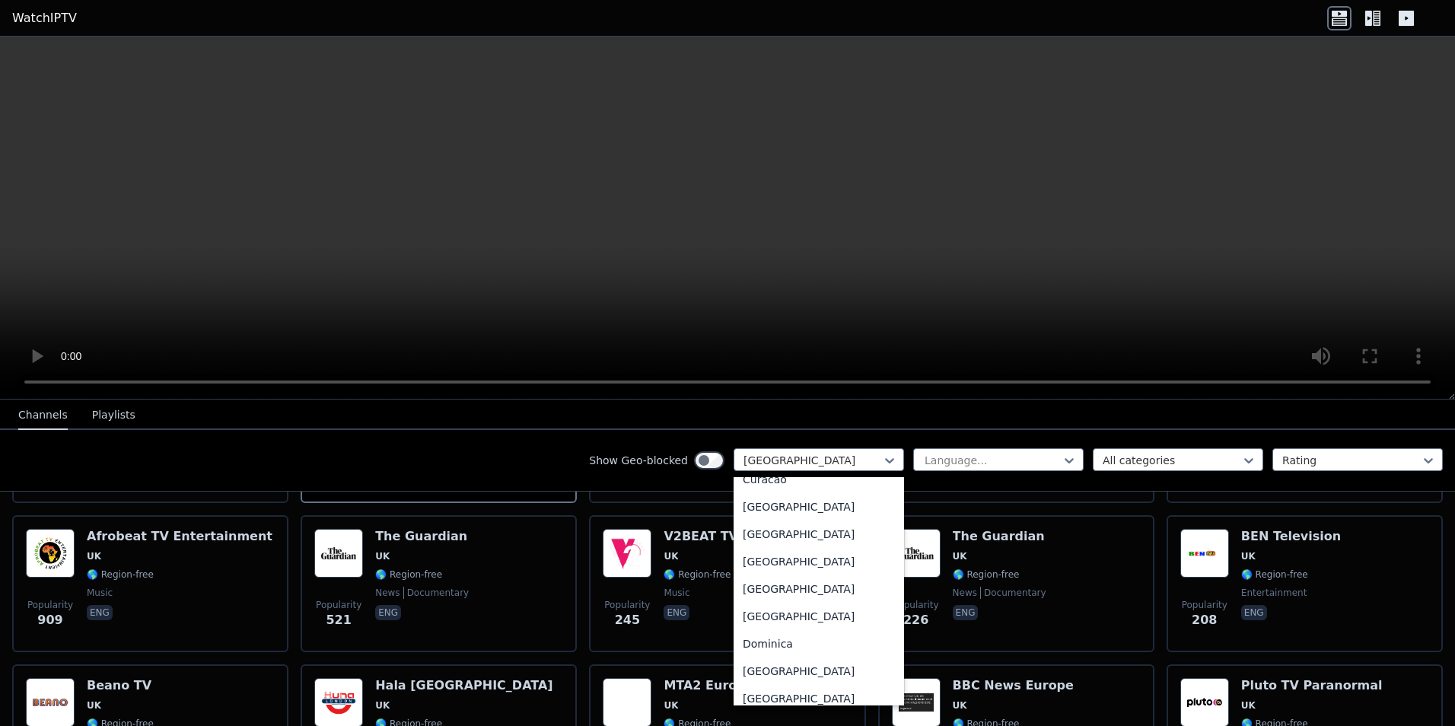
scroll to position [0, 0]
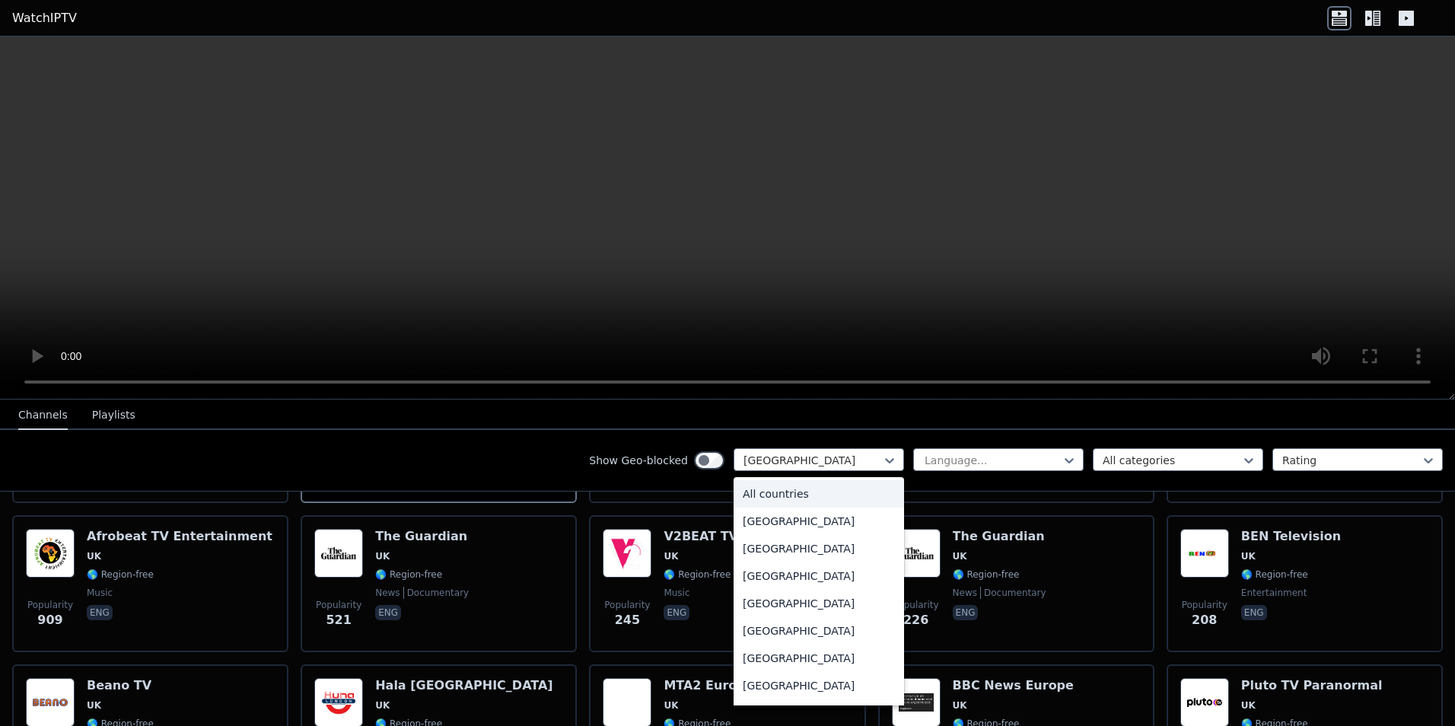
click at [814, 495] on div "All countries" at bounding box center [818, 493] width 170 height 27
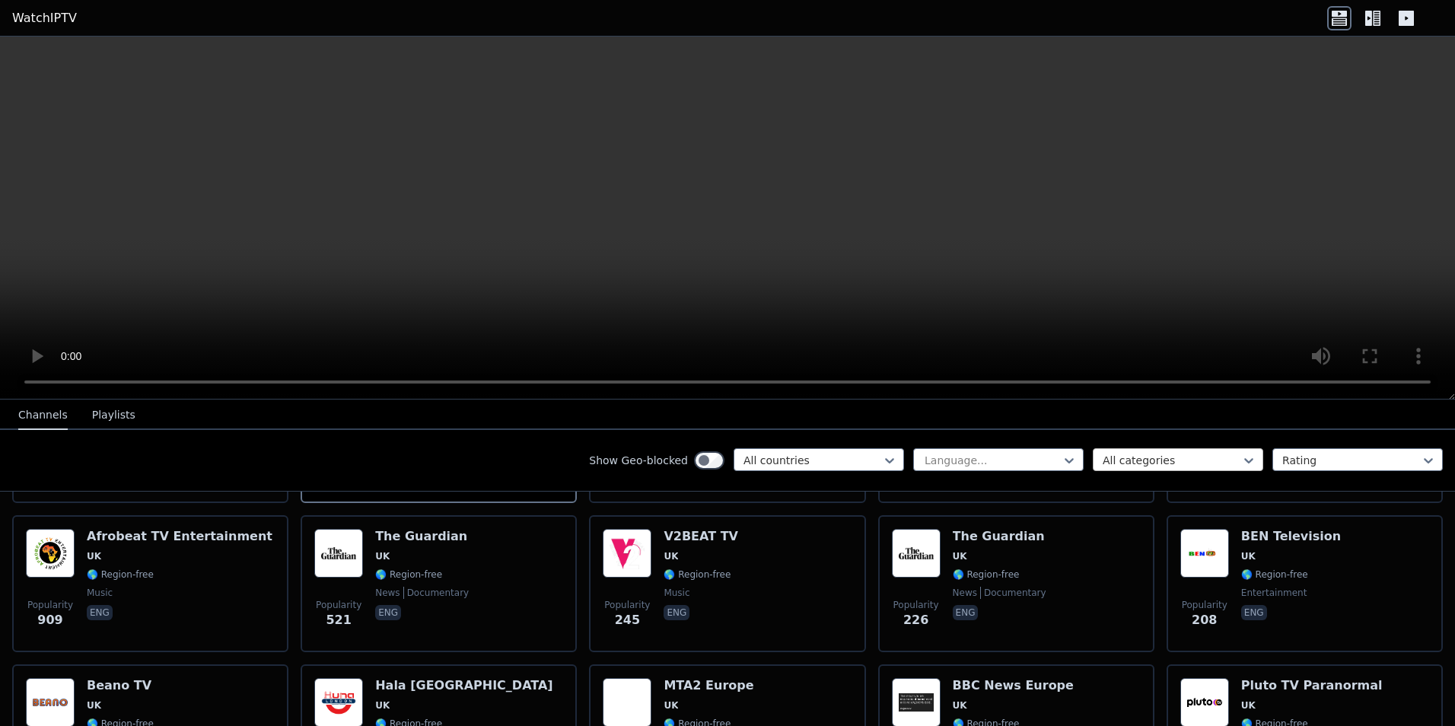
click at [1113, 463] on div at bounding box center [1171, 460] width 138 height 15
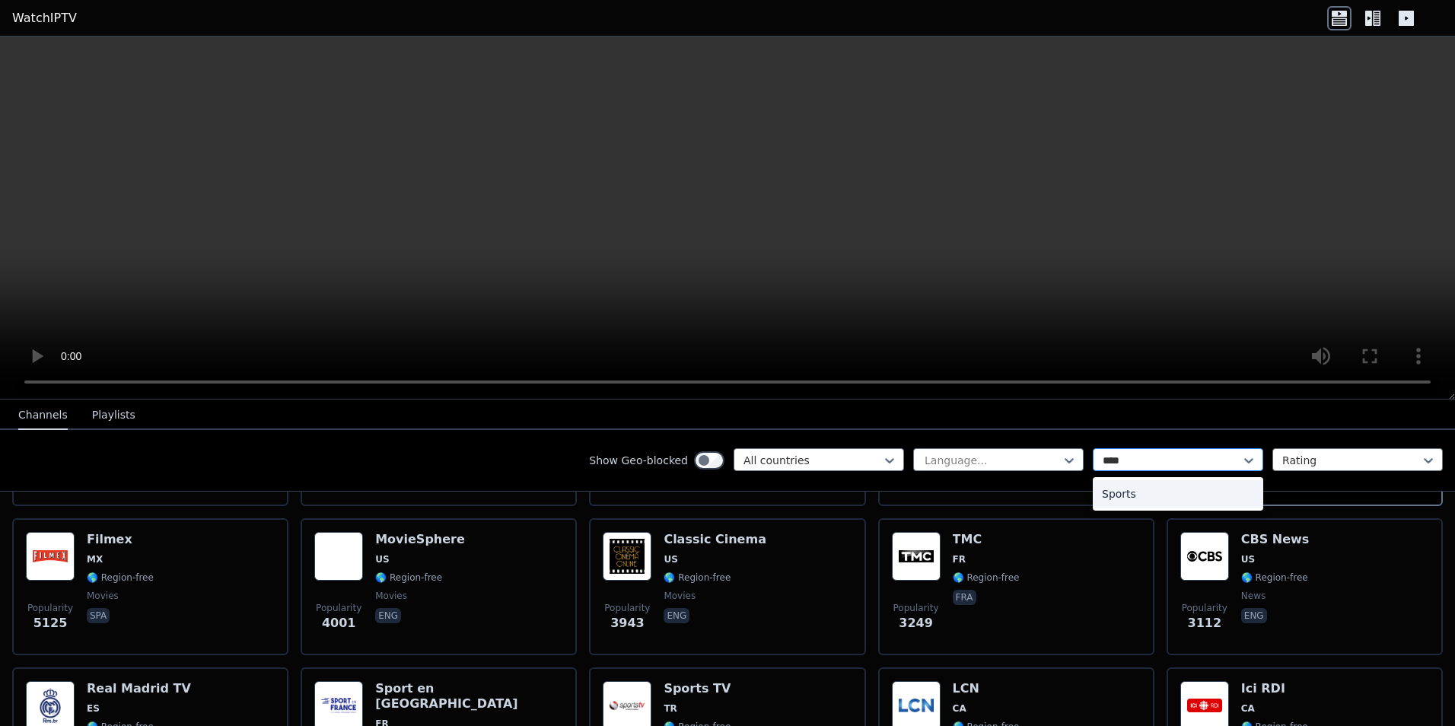
type input "*****"
click at [1118, 496] on div "Sports" at bounding box center [1178, 493] width 170 height 27
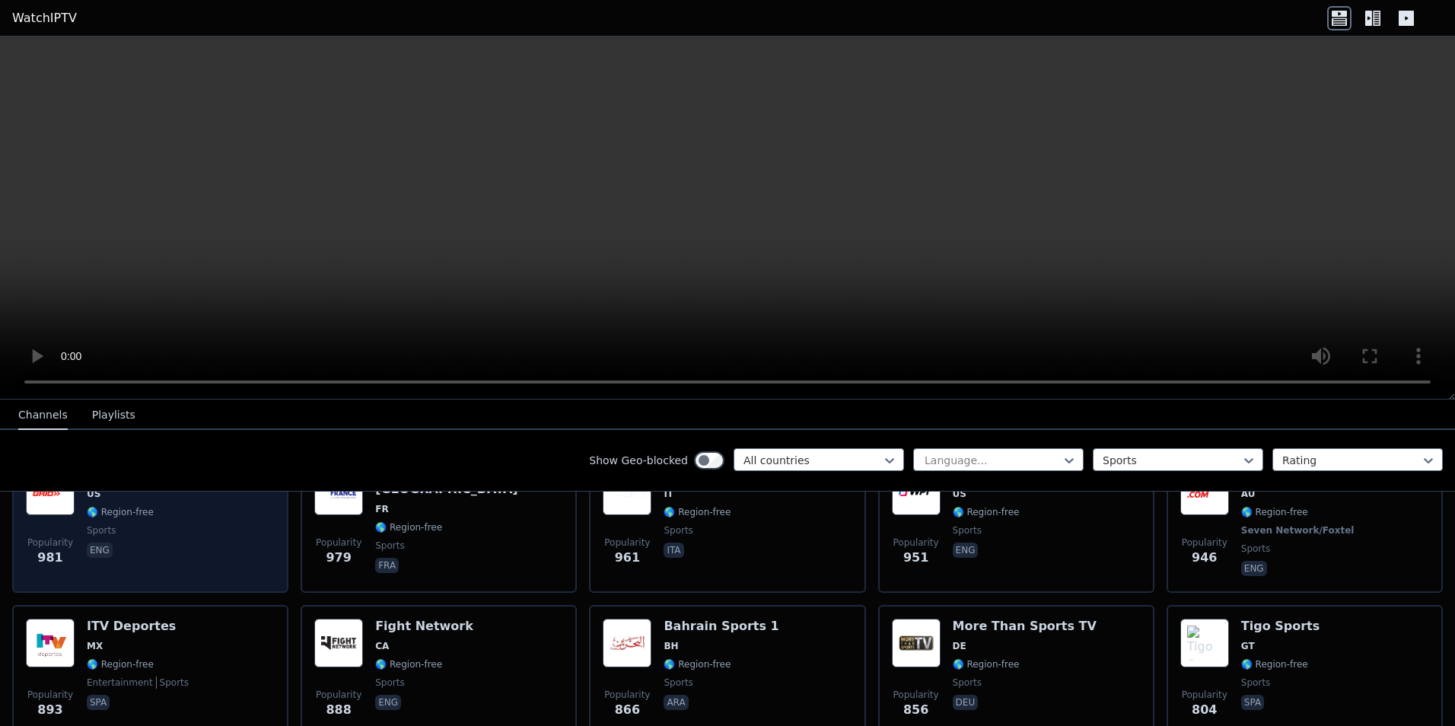
scroll to position [685, 0]
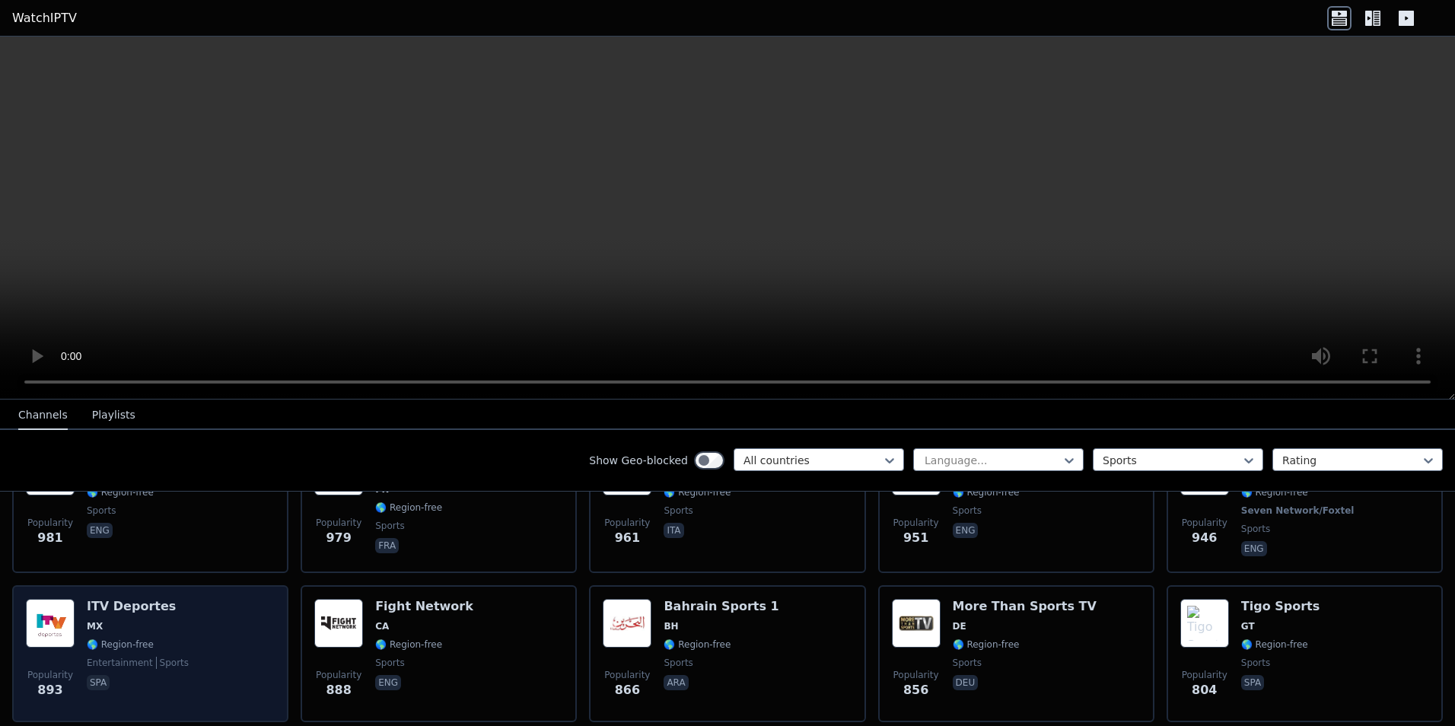
click at [221, 625] on div "Popularity 893 ITV Deportes MX 🌎 Region-free entertainment sports spa" at bounding box center [150, 654] width 249 height 110
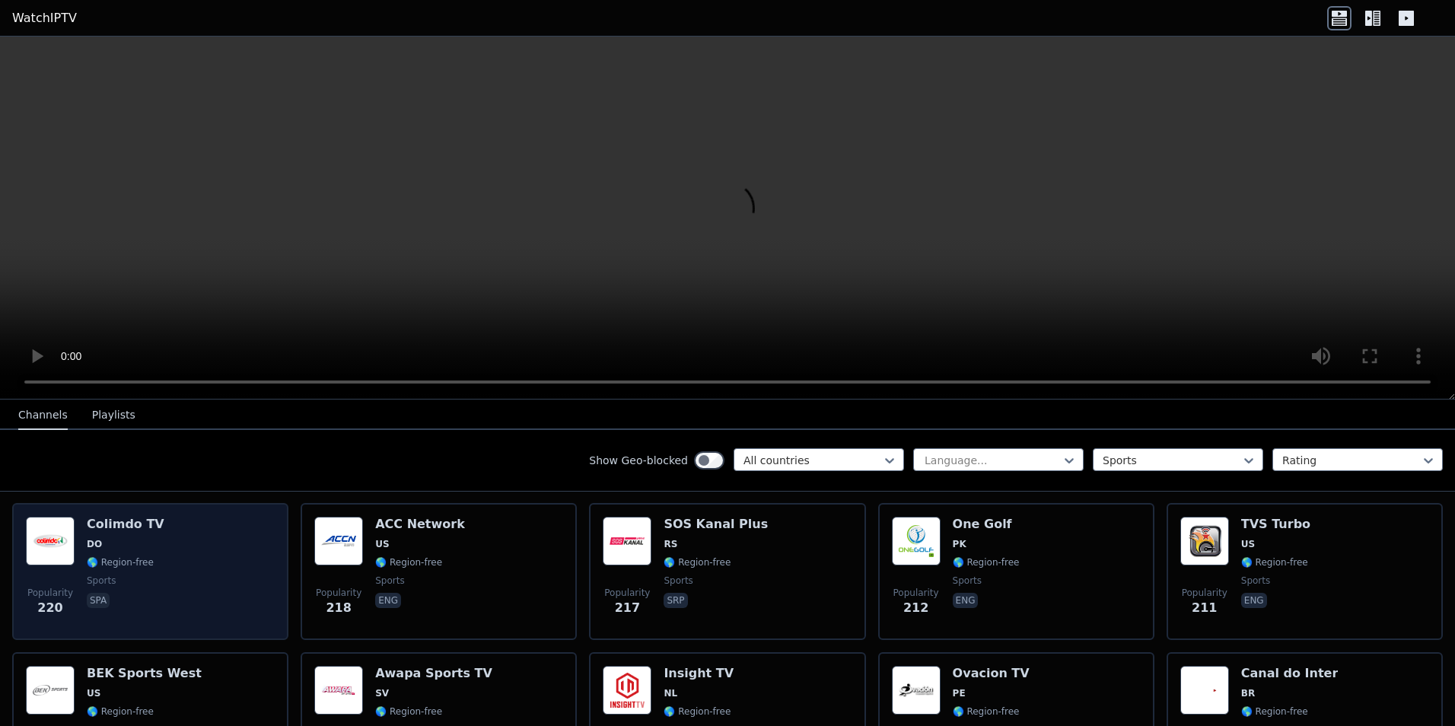
scroll to position [1598, 0]
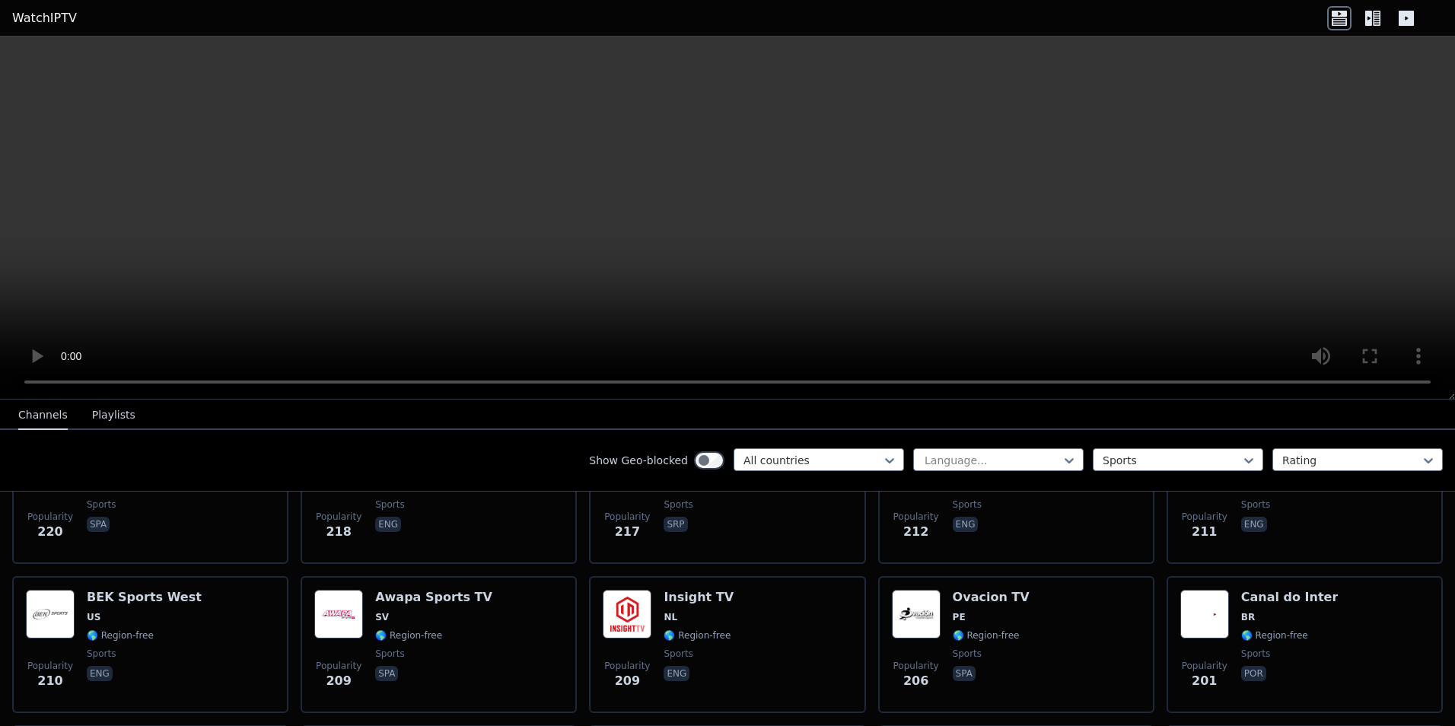
click at [1367, 8] on icon at bounding box center [1372, 18] width 24 height 24
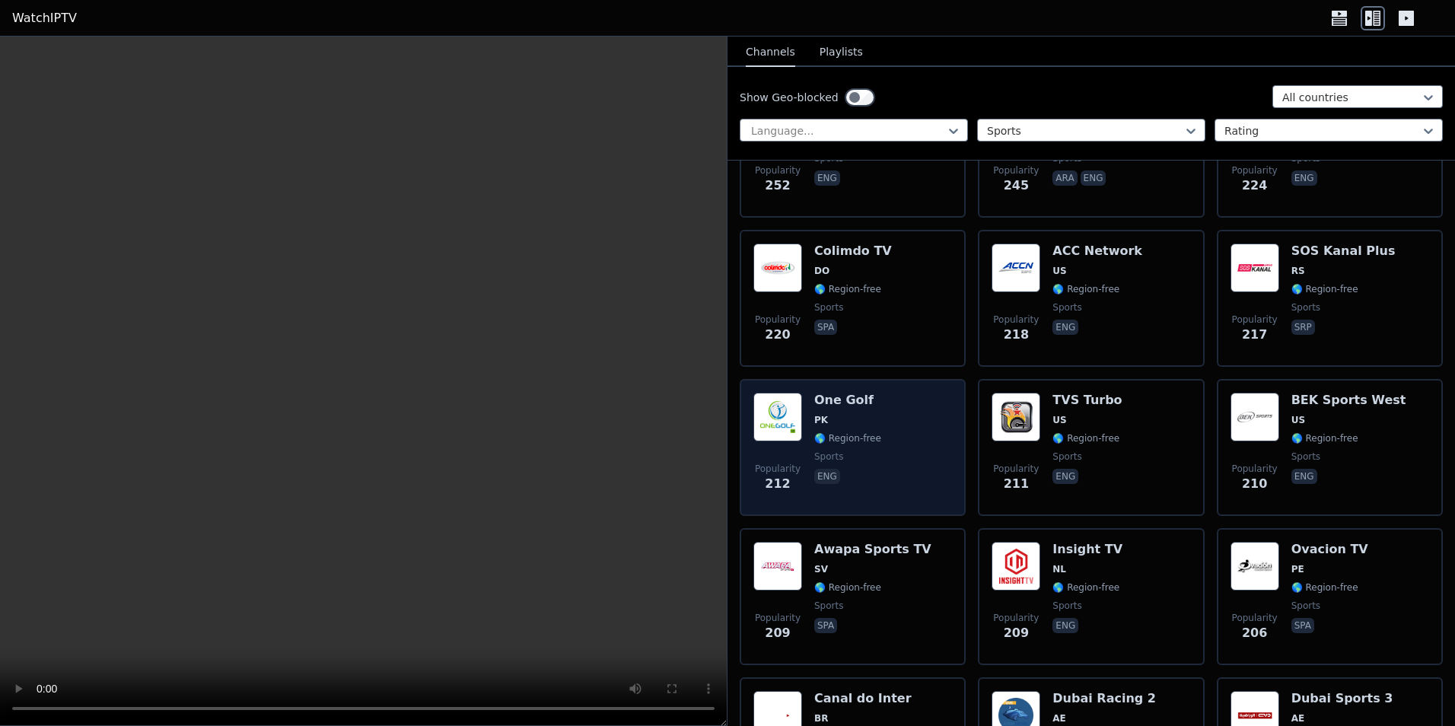
scroll to position [2435, 0]
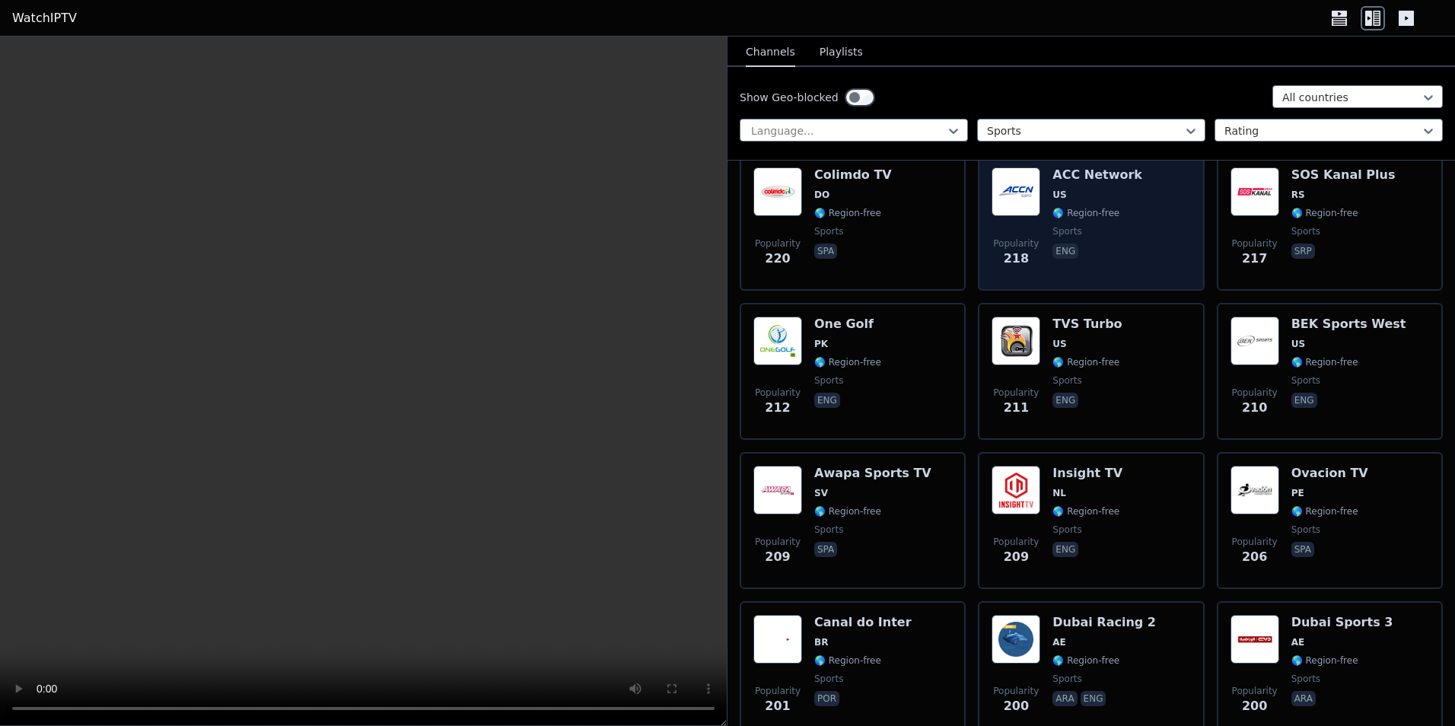
click at [1036, 194] on img at bounding box center [1015, 191] width 49 height 49
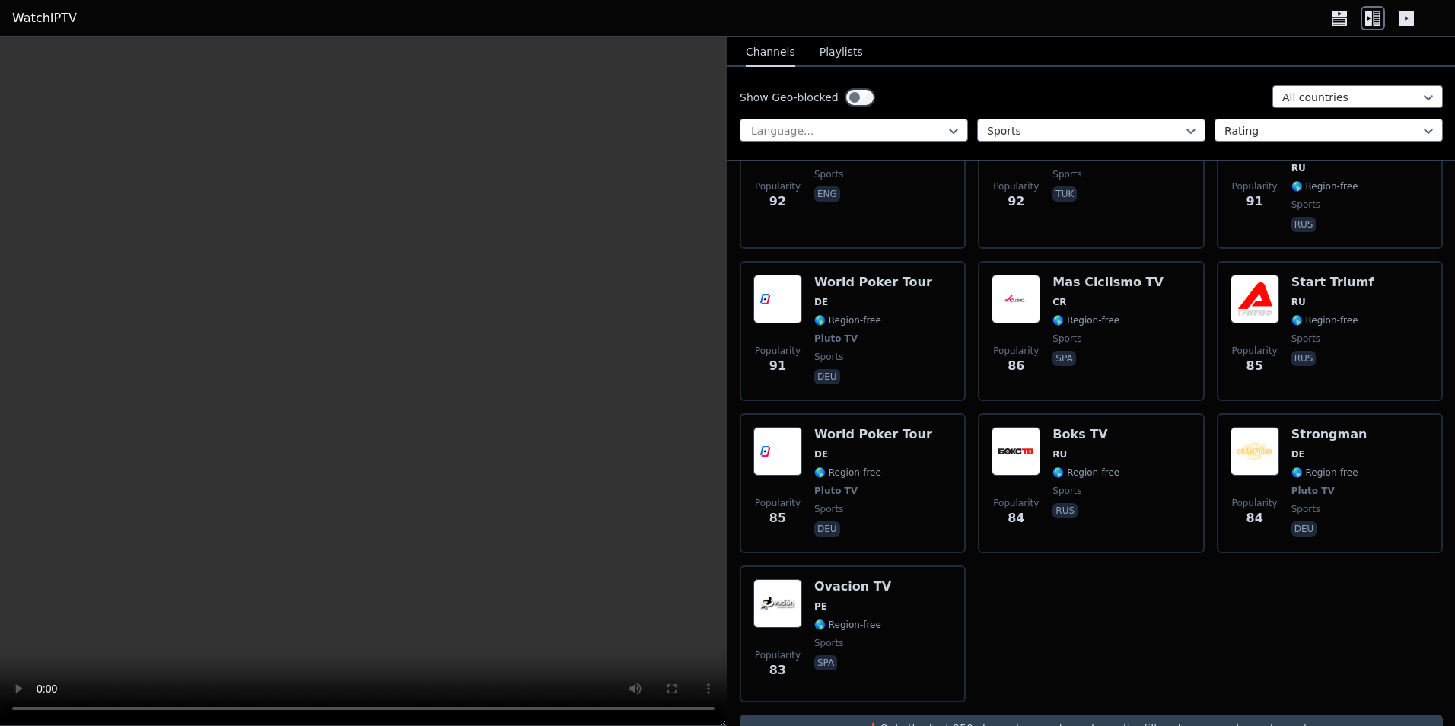
scroll to position [5362, 0]
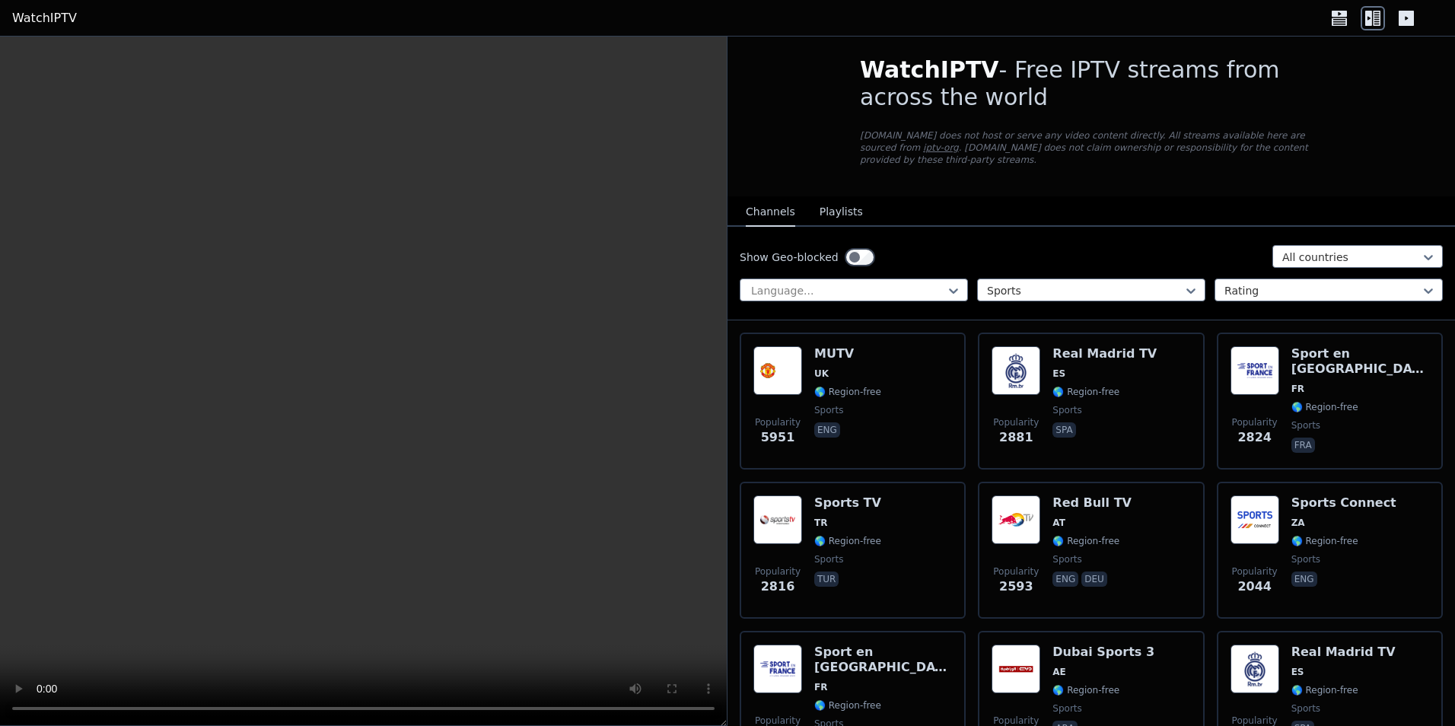
scroll to position [0, 0]
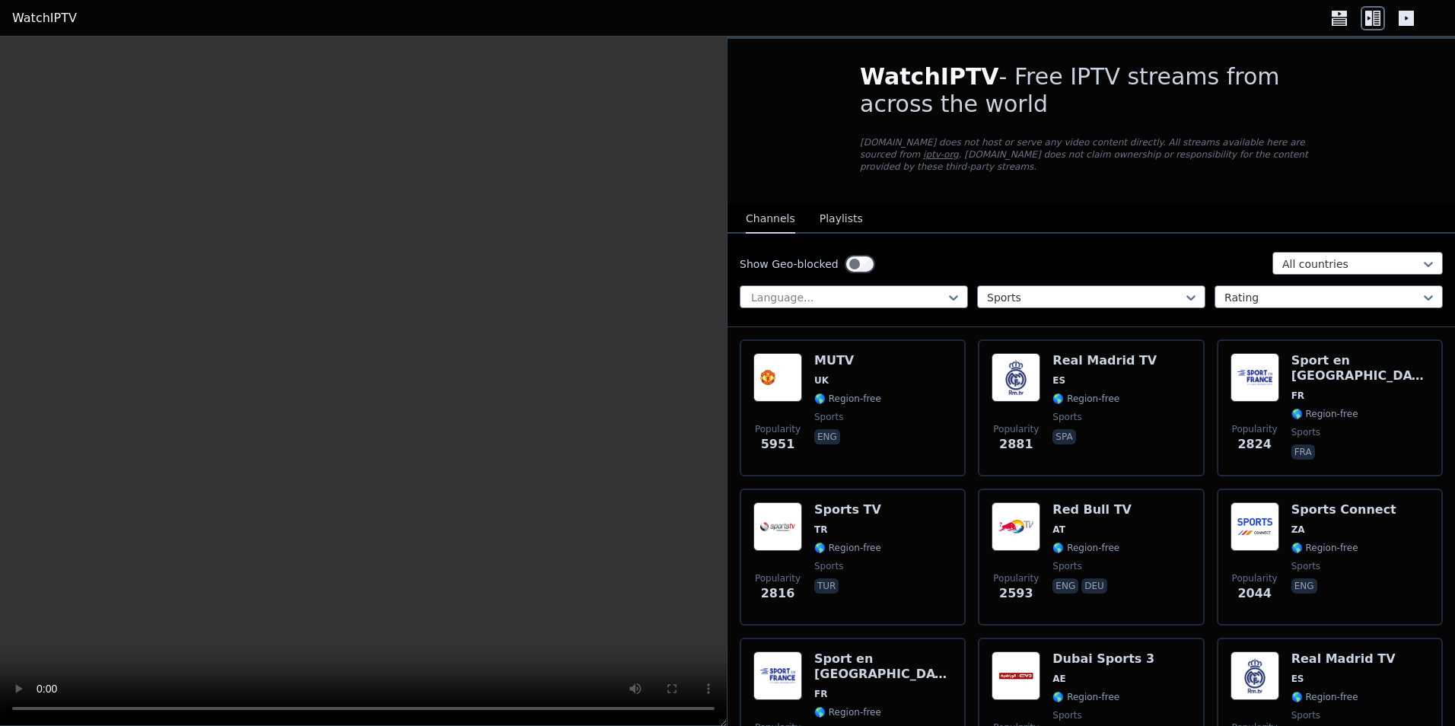
click at [591, 183] on video at bounding box center [363, 381] width 727 height 689
